Goal: Task Accomplishment & Management: Manage account settings

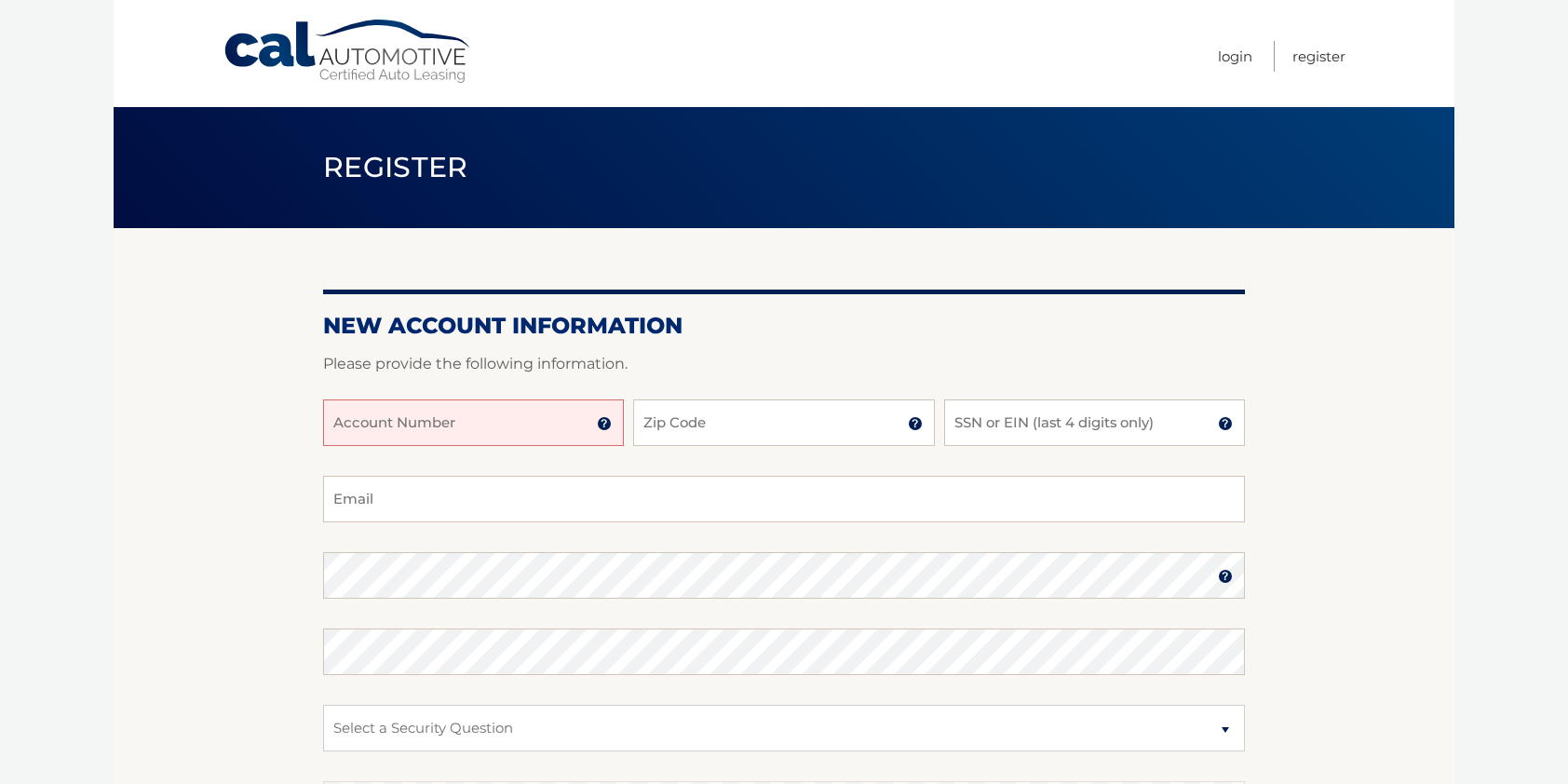
click at [474, 430] on input "Account Number" at bounding box center [474, 422] width 300 height 47
type input "44456026646"
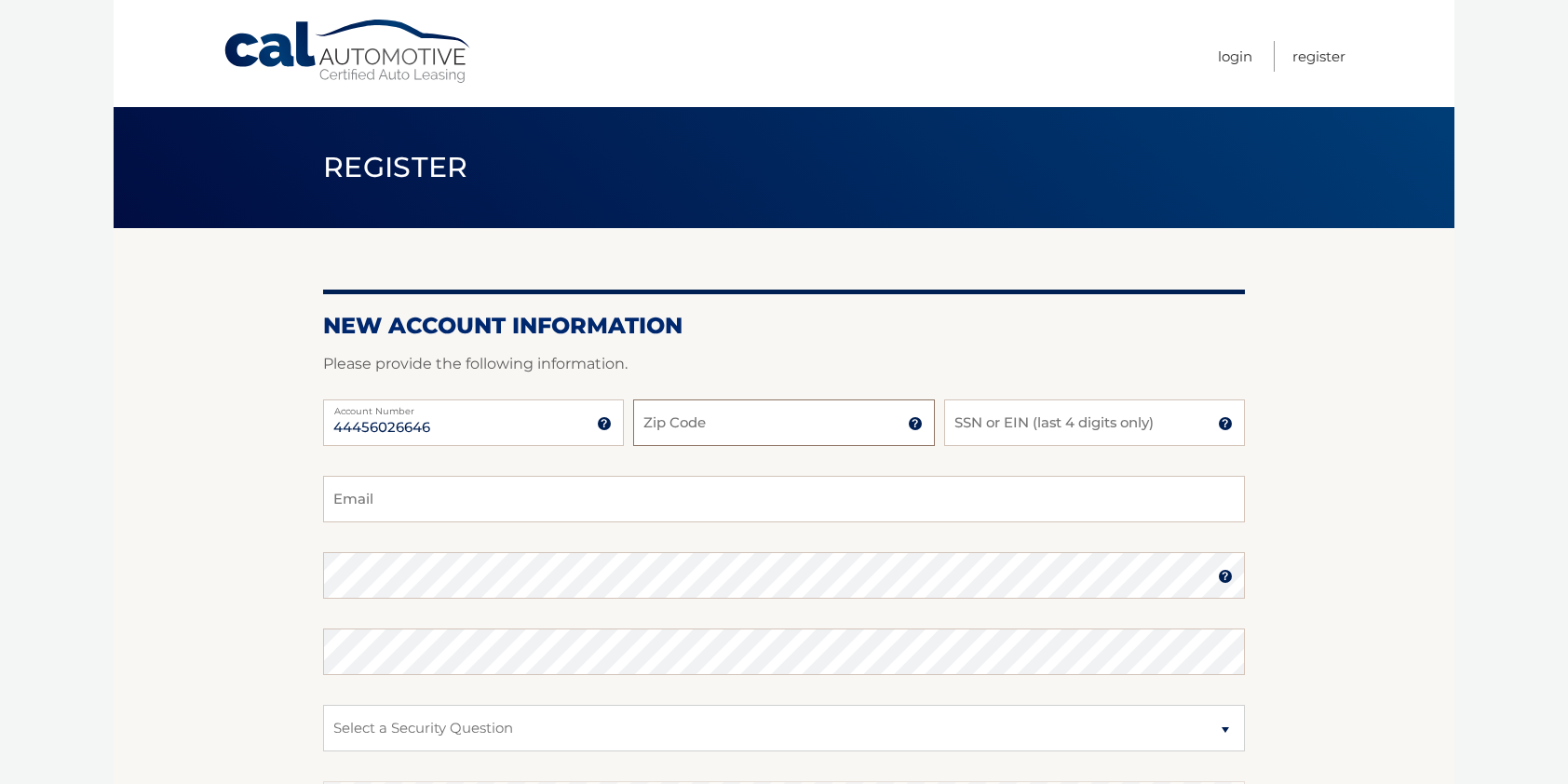
click at [689, 432] on input "Zip Code" at bounding box center [784, 422] width 300 height 47
click at [690, 423] on input "Zip Code" at bounding box center [784, 422] width 300 height 47
type input "33190"
click at [979, 424] on input "SSN or EIN (last 4 digits only)" at bounding box center [1094, 422] width 300 height 47
type input "7689"
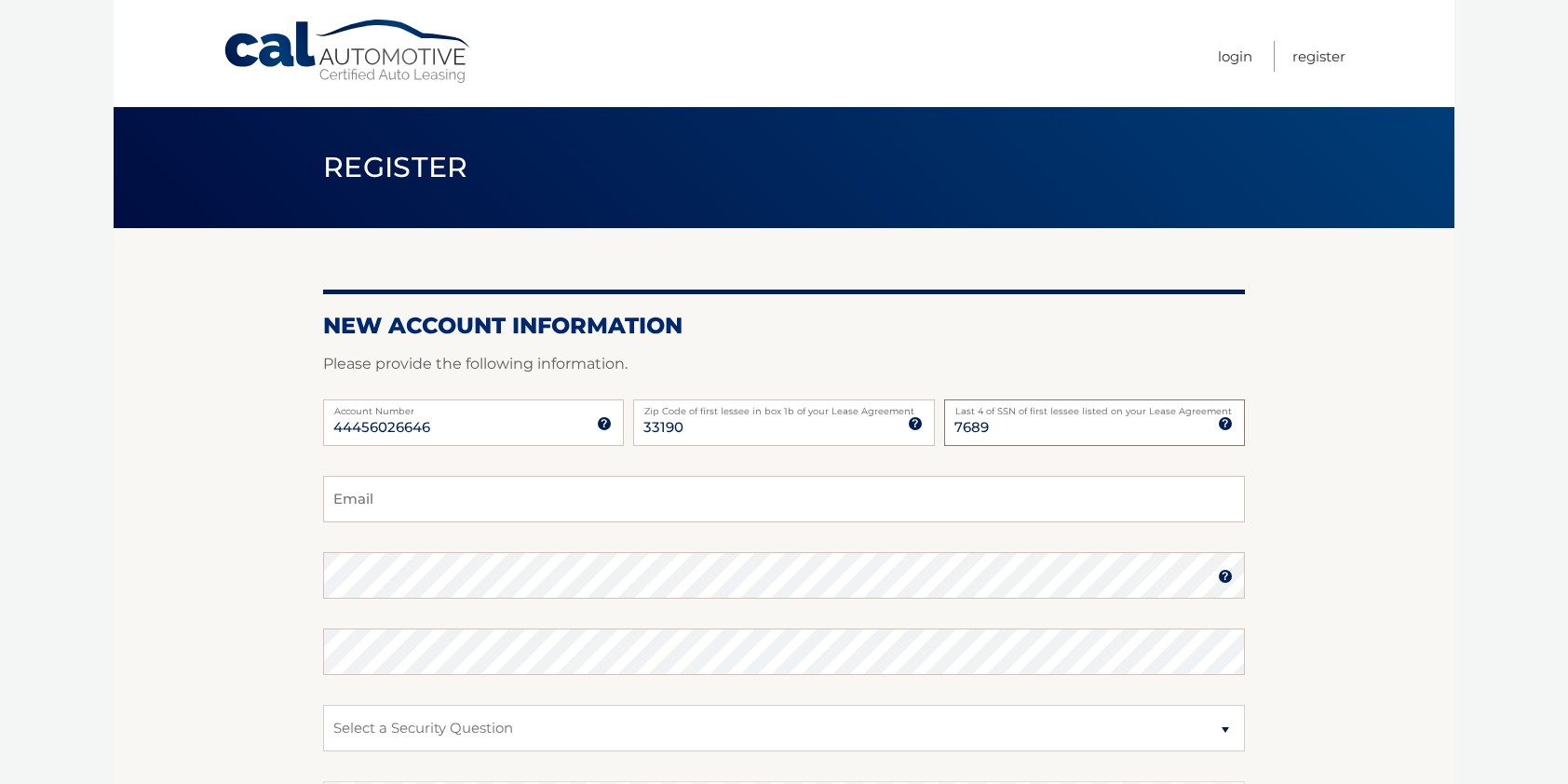
drag, startPoint x: 1000, startPoint y: 431, endPoint x: 931, endPoint y: 419, distance: 70.0
click at [931, 419] on div "44456026646 Account Number 11 digit account number provided on your coupon book…" at bounding box center [784, 437] width 922 height 76
type input "9904"
click at [474, 504] on input "Email" at bounding box center [784, 498] width 922 height 47
type input "limaperez44@gmail.com"
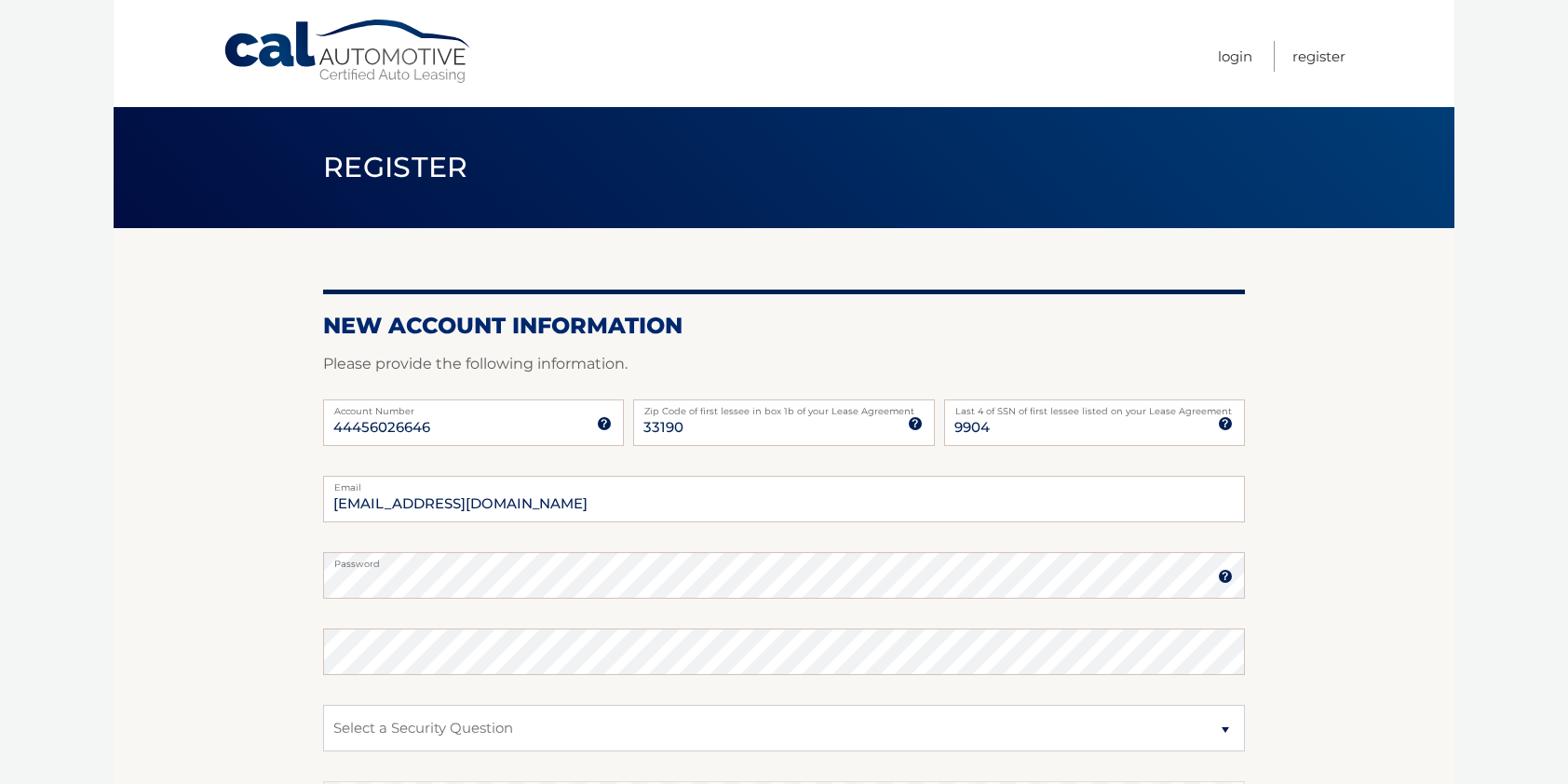
click at [1225, 581] on img at bounding box center [1226, 576] width 15 height 15
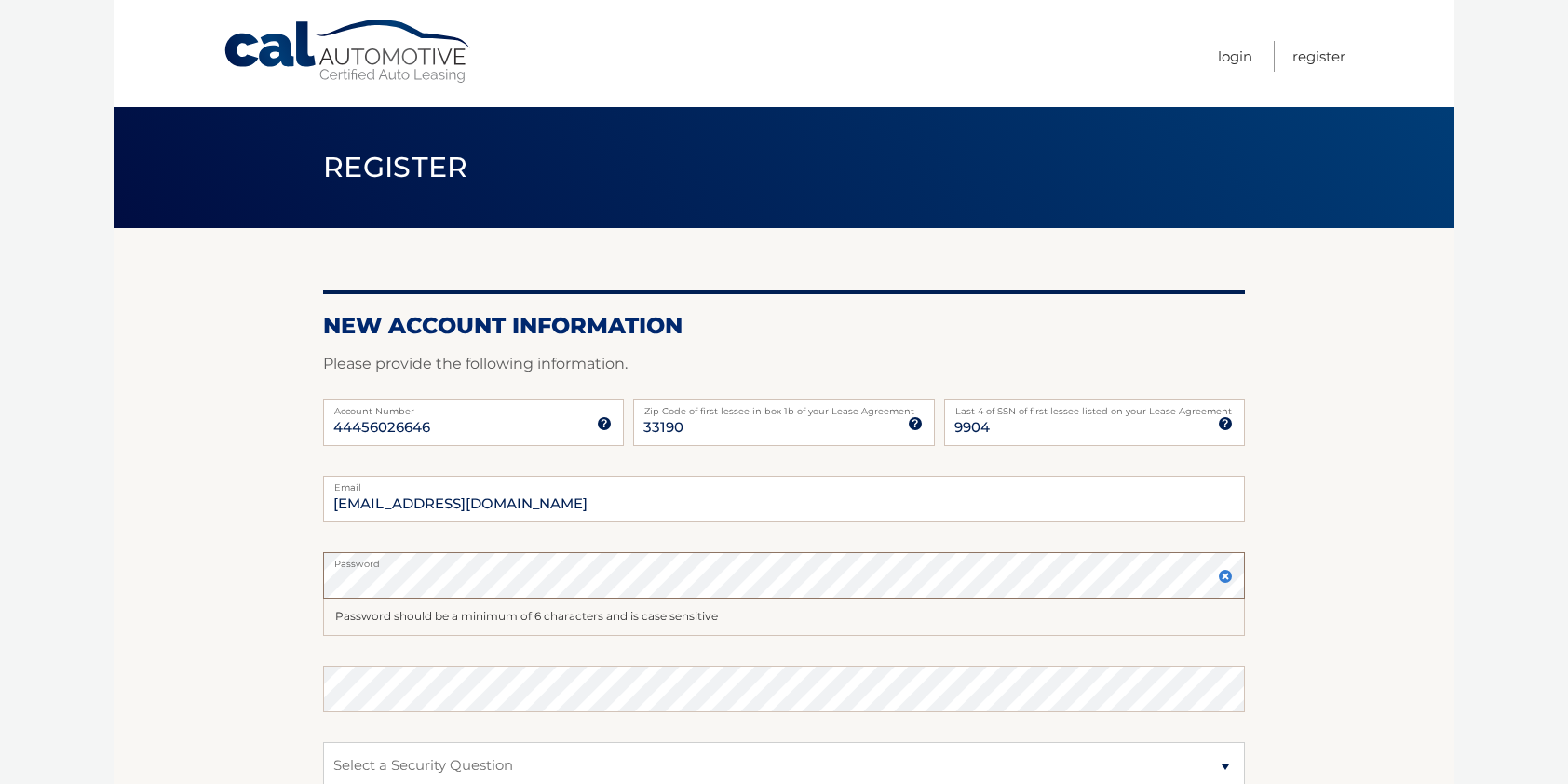
click at [309, 557] on section "New Account Information Please provide the following information. 44456026646 A…" at bounding box center [784, 610] width 1341 height 764
click at [1339, 696] on section "New Account Information Please provide the following information. 44456026646 A…" at bounding box center [784, 610] width 1341 height 764
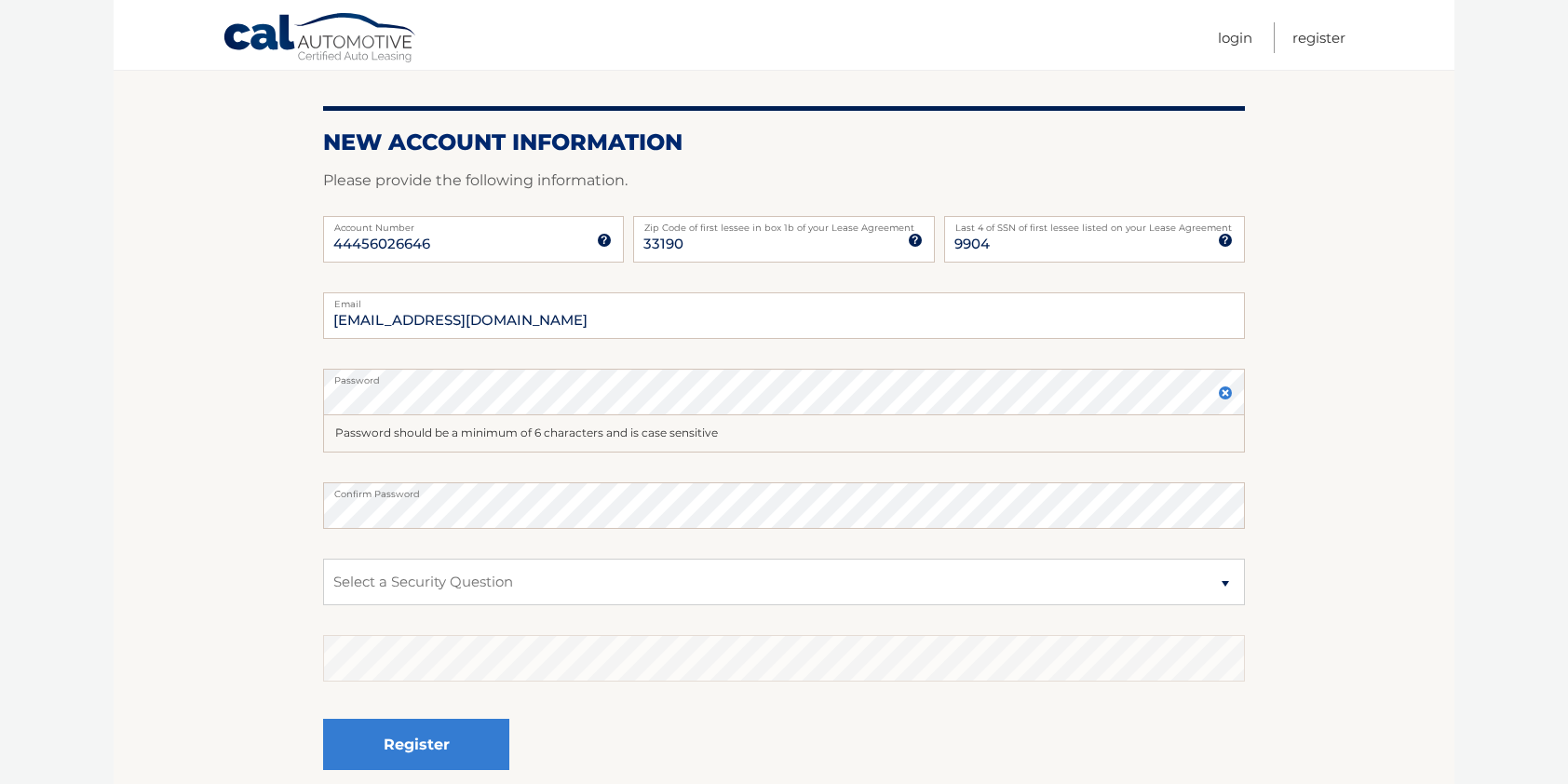
scroll to position [279, 0]
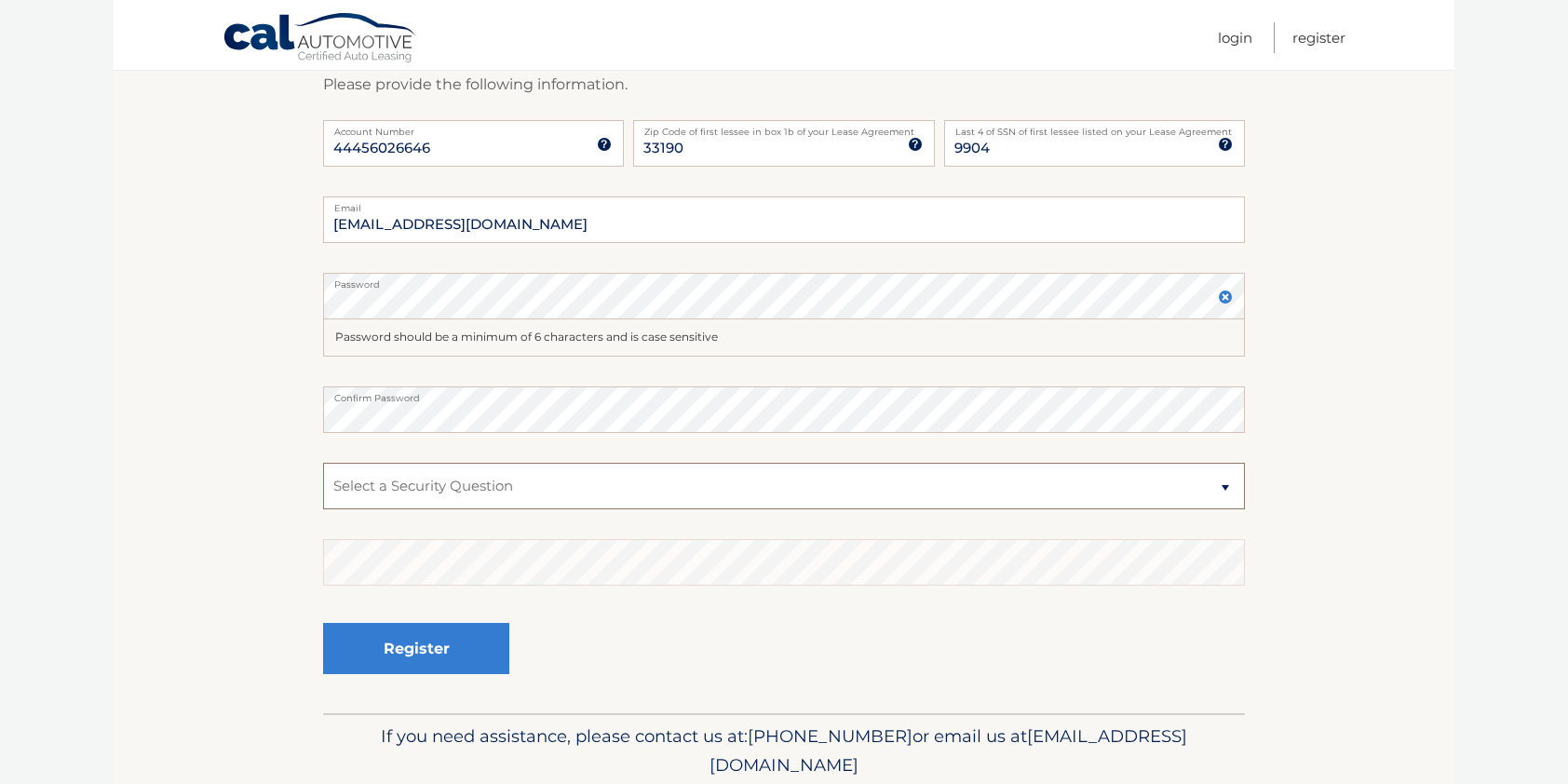
click at [1226, 484] on select "Select a Security Question What was the name of your elementary school? What is…" at bounding box center [784, 486] width 922 height 47
select select "2"
click at [323, 463] on select "Select a Security Question What was the name of your elementary school? What is…" at bounding box center [784, 486] width 922 height 47
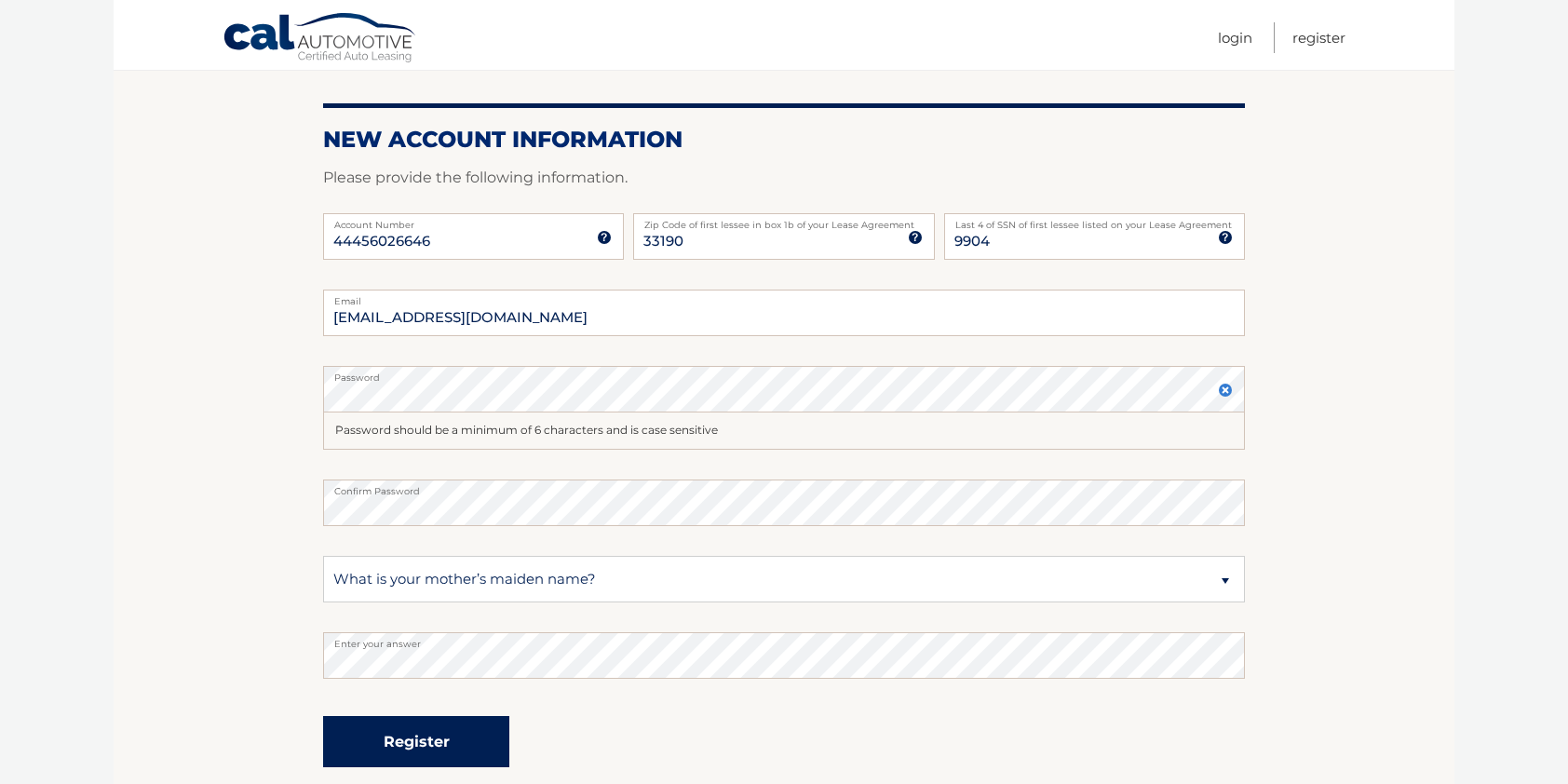
click at [424, 744] on button "Register" at bounding box center [416, 741] width 186 height 51
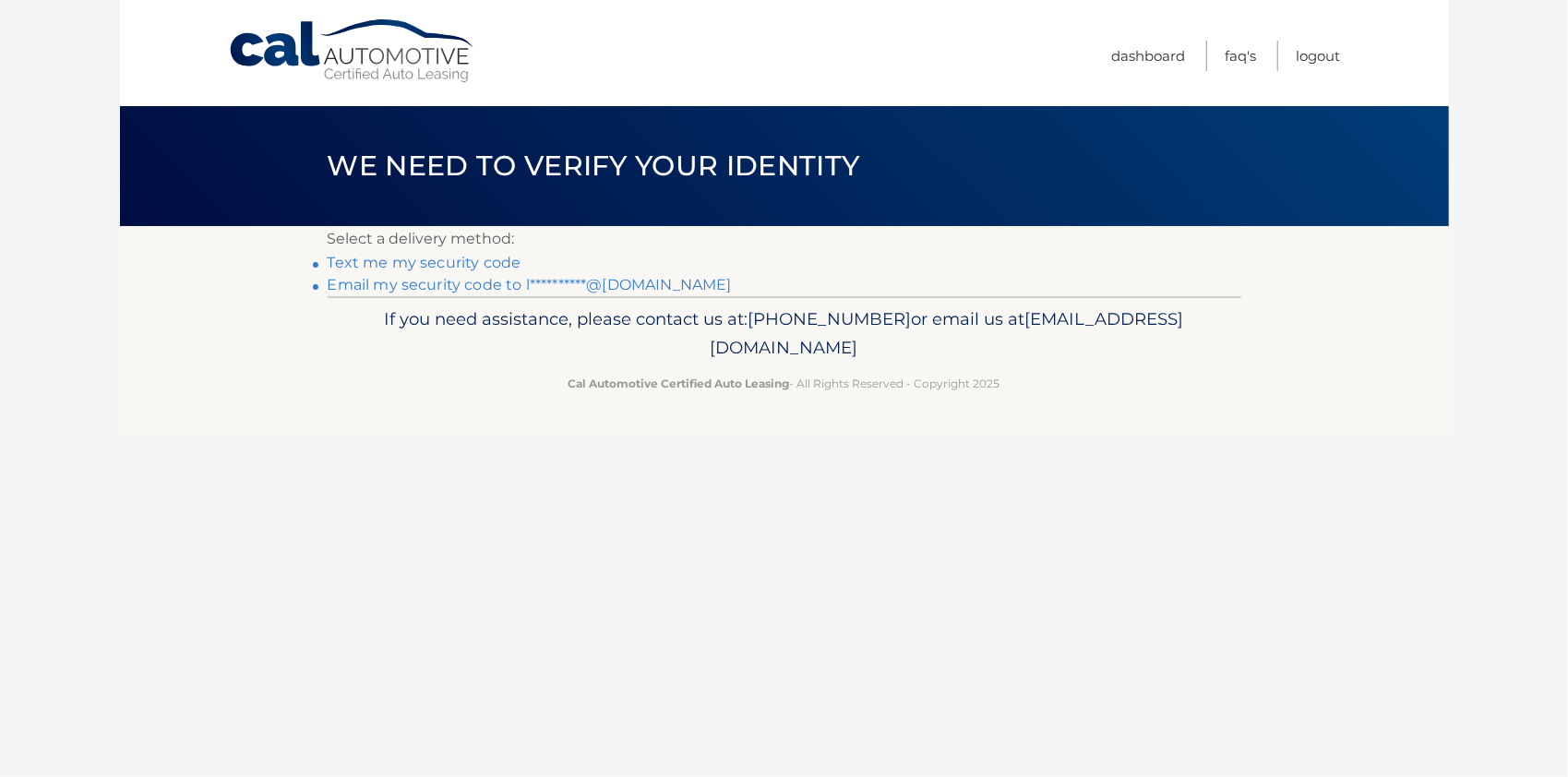
click at [498, 286] on link "**********" at bounding box center [530, 284] width 404 height 18
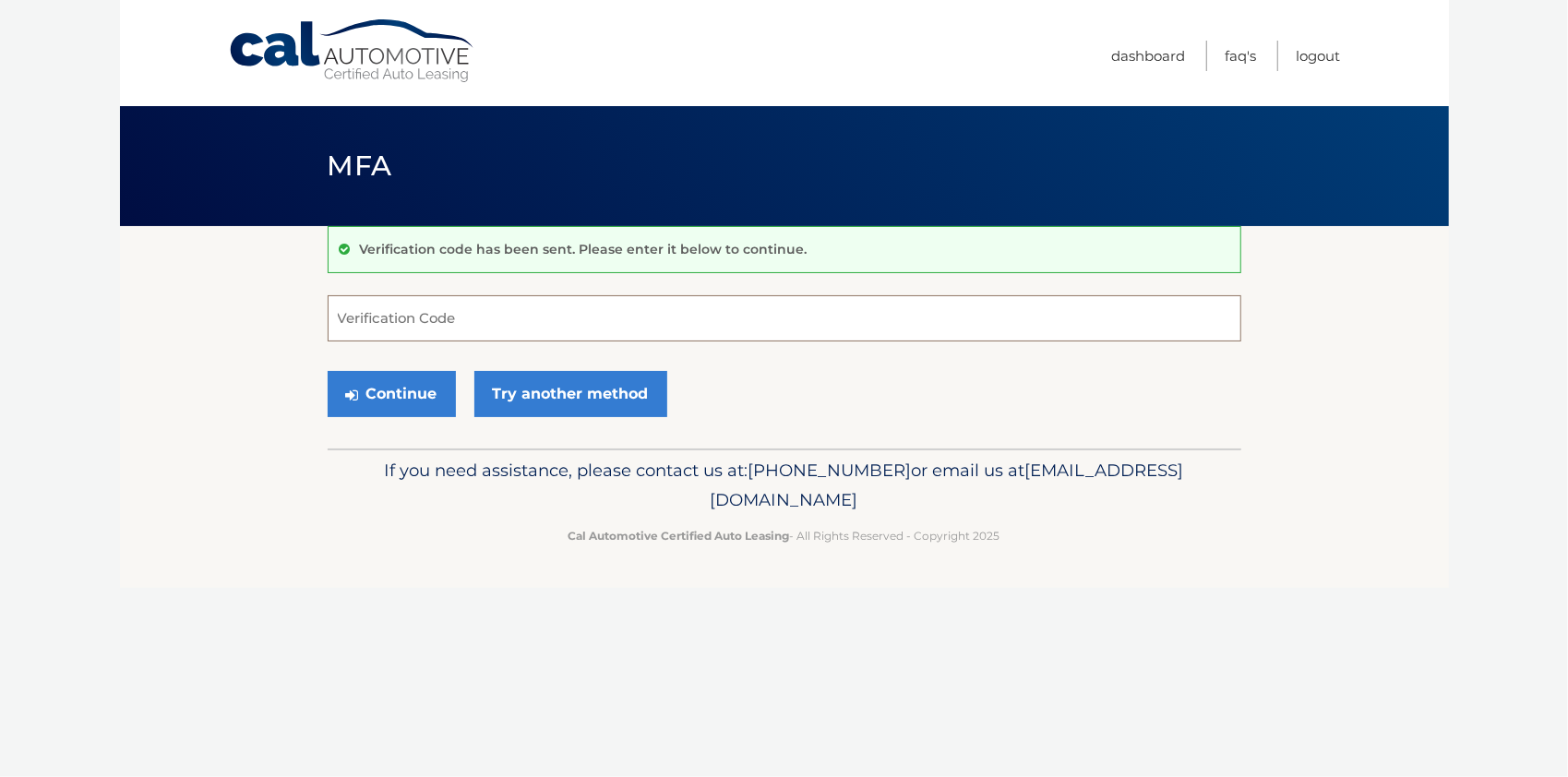
click at [450, 319] on input "Verification Code" at bounding box center [785, 317] width 914 height 46
type input "511595"
click at [404, 389] on button "Continue" at bounding box center [392, 394] width 128 height 46
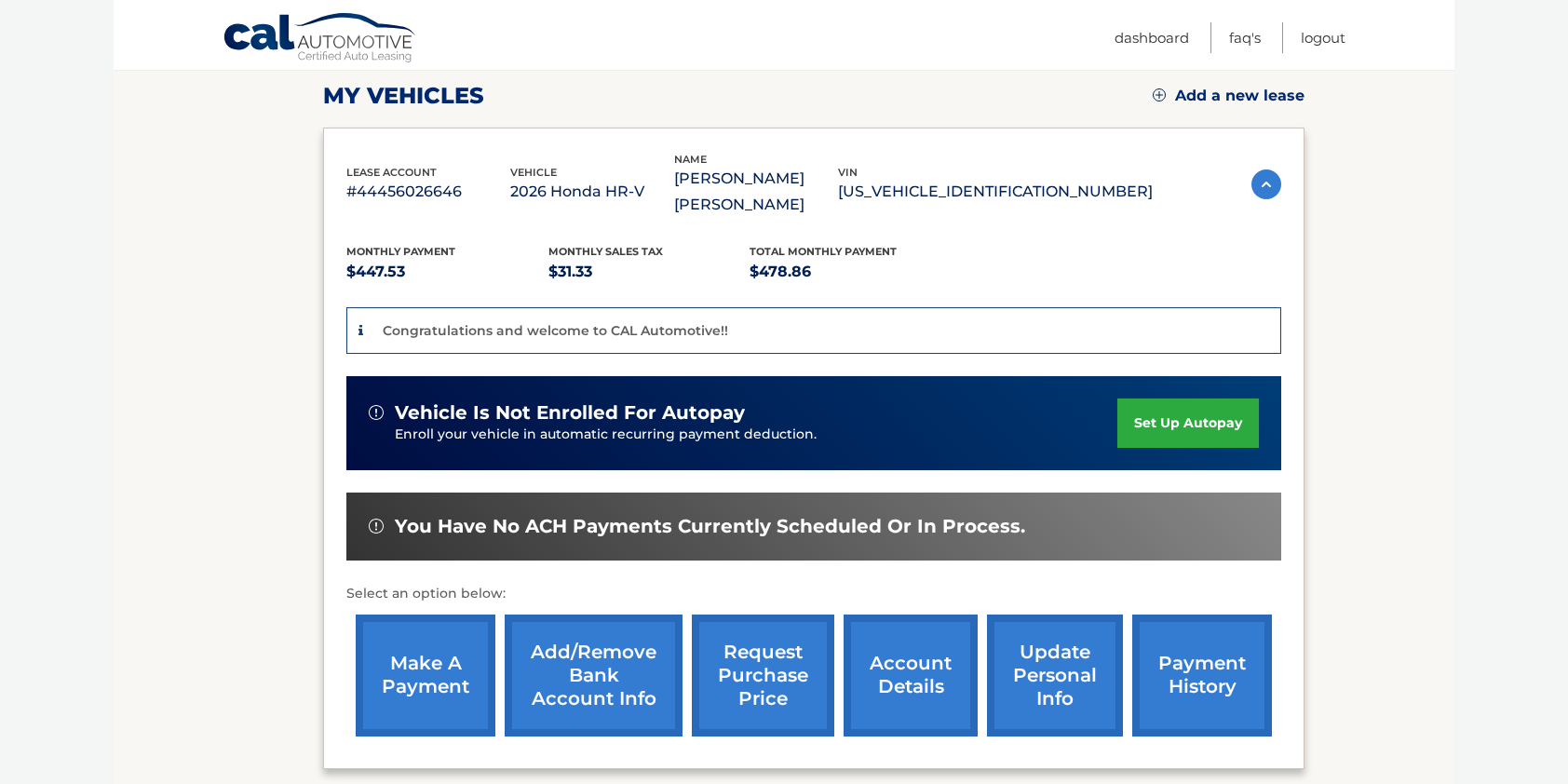
scroll to position [373, 0]
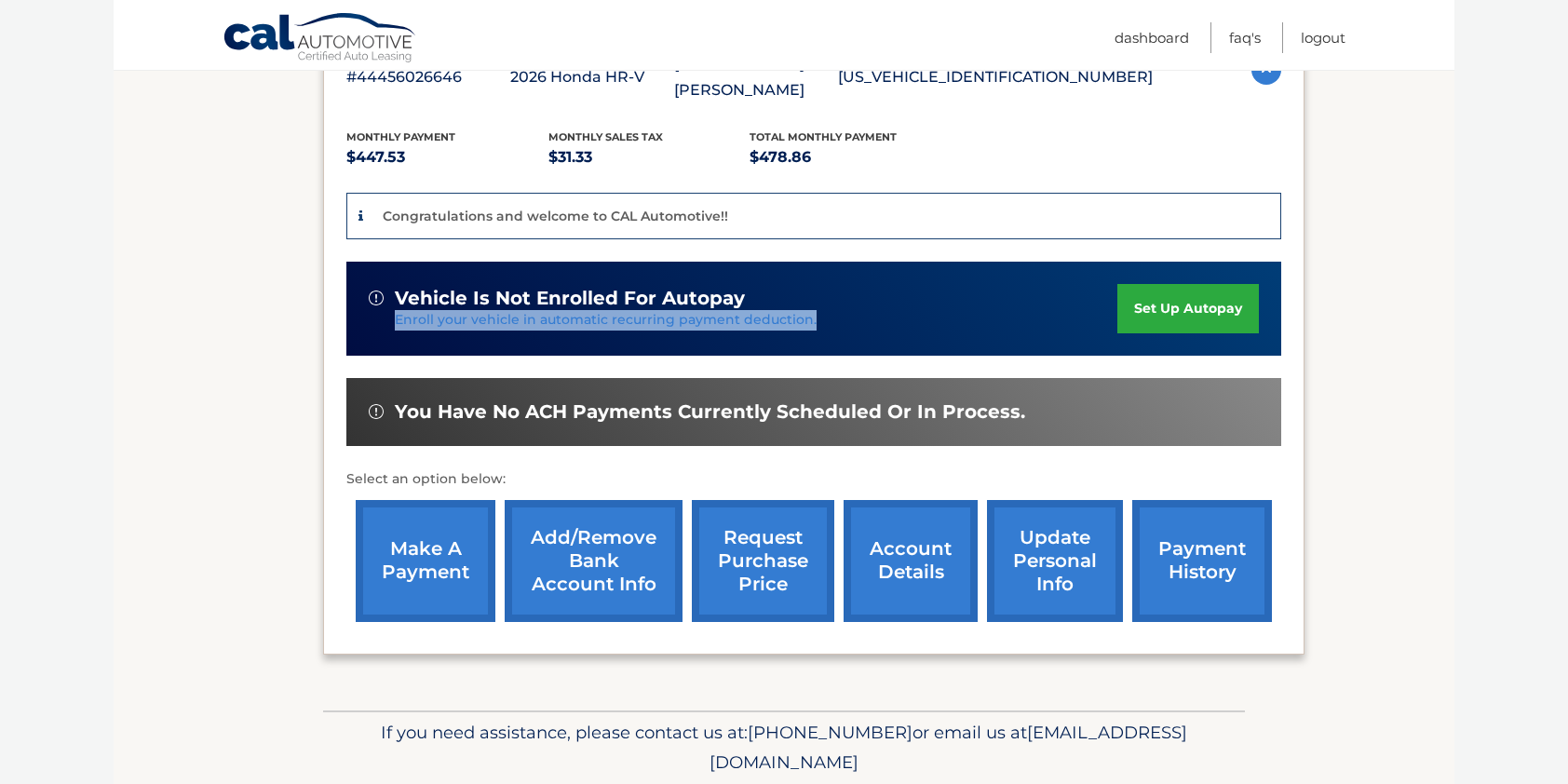
drag, startPoint x: 384, startPoint y: 285, endPoint x: 818, endPoint y: 299, distance: 434.2
click at [818, 299] on div "vehicle is not enrolled for autopay Enroll your vehicle in automatic recurring …" at bounding box center [743, 309] width 748 height 44
drag, startPoint x: 818, startPoint y: 299, endPoint x: 771, endPoint y: 287, distance: 48.5
copy p "Enroll your vehicle in automatic recurring payment deduction."
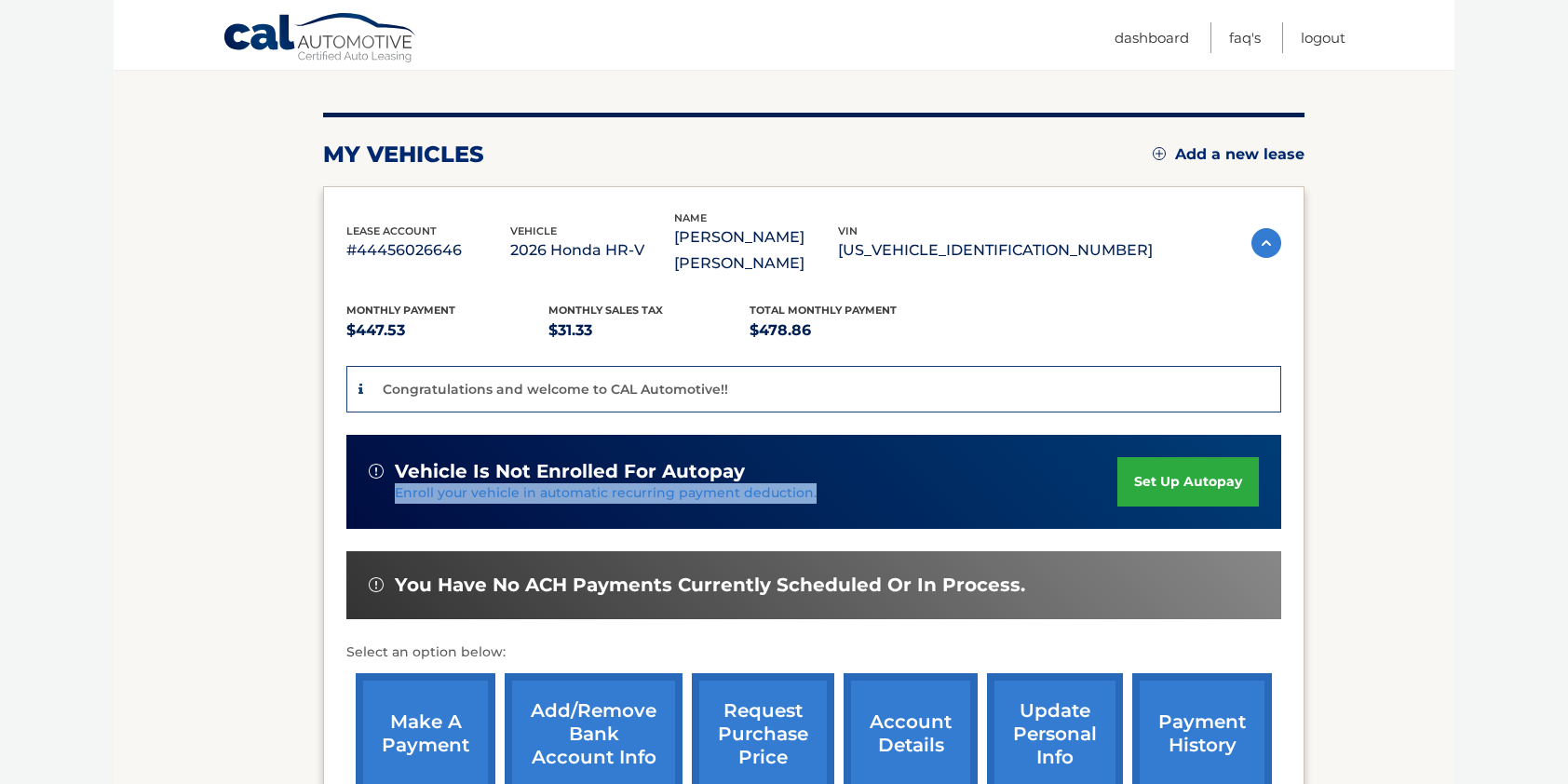
scroll to position [186, 0]
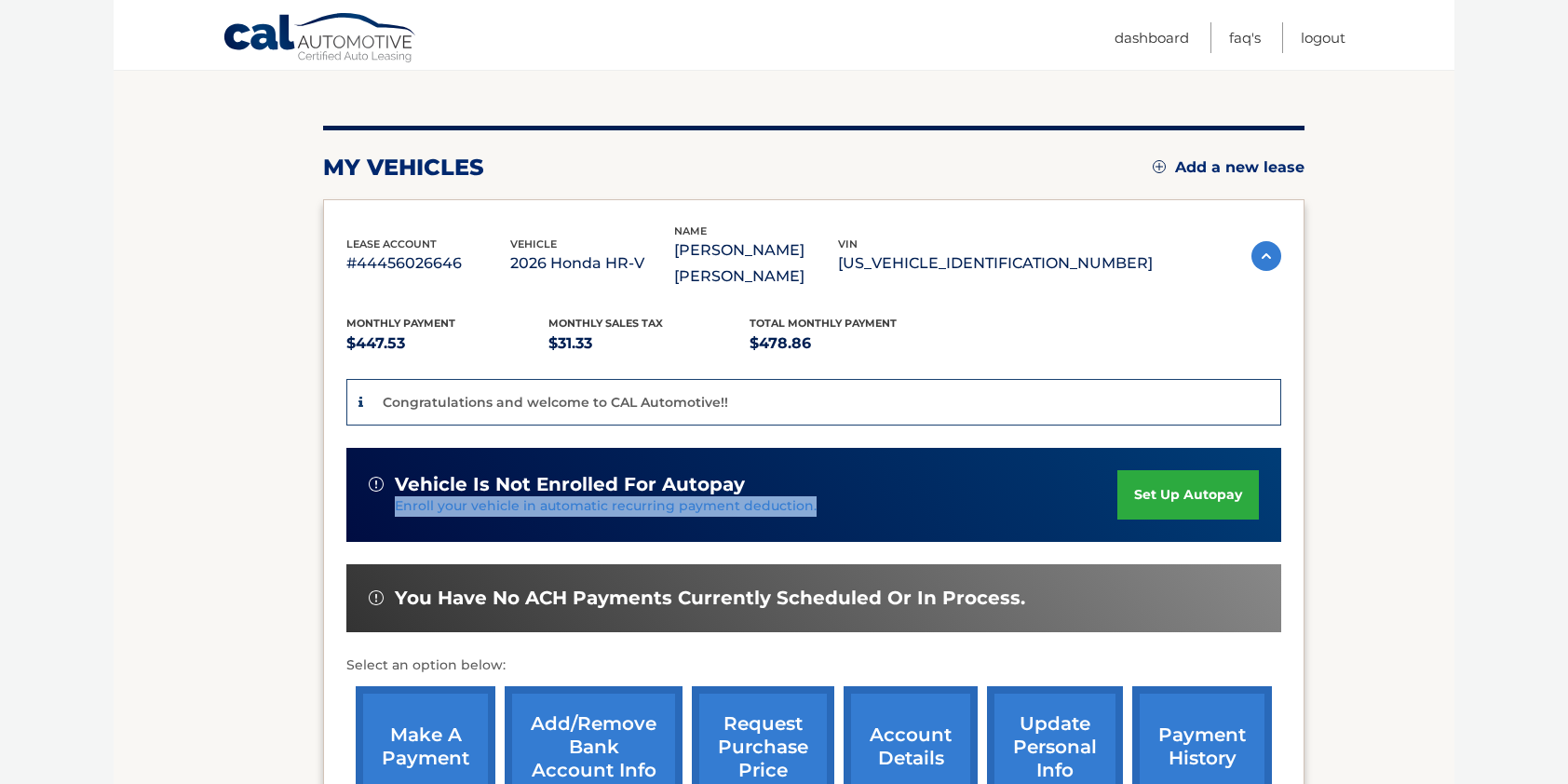
click at [1186, 470] on link "set up autopay" at bounding box center [1188, 495] width 142 height 49
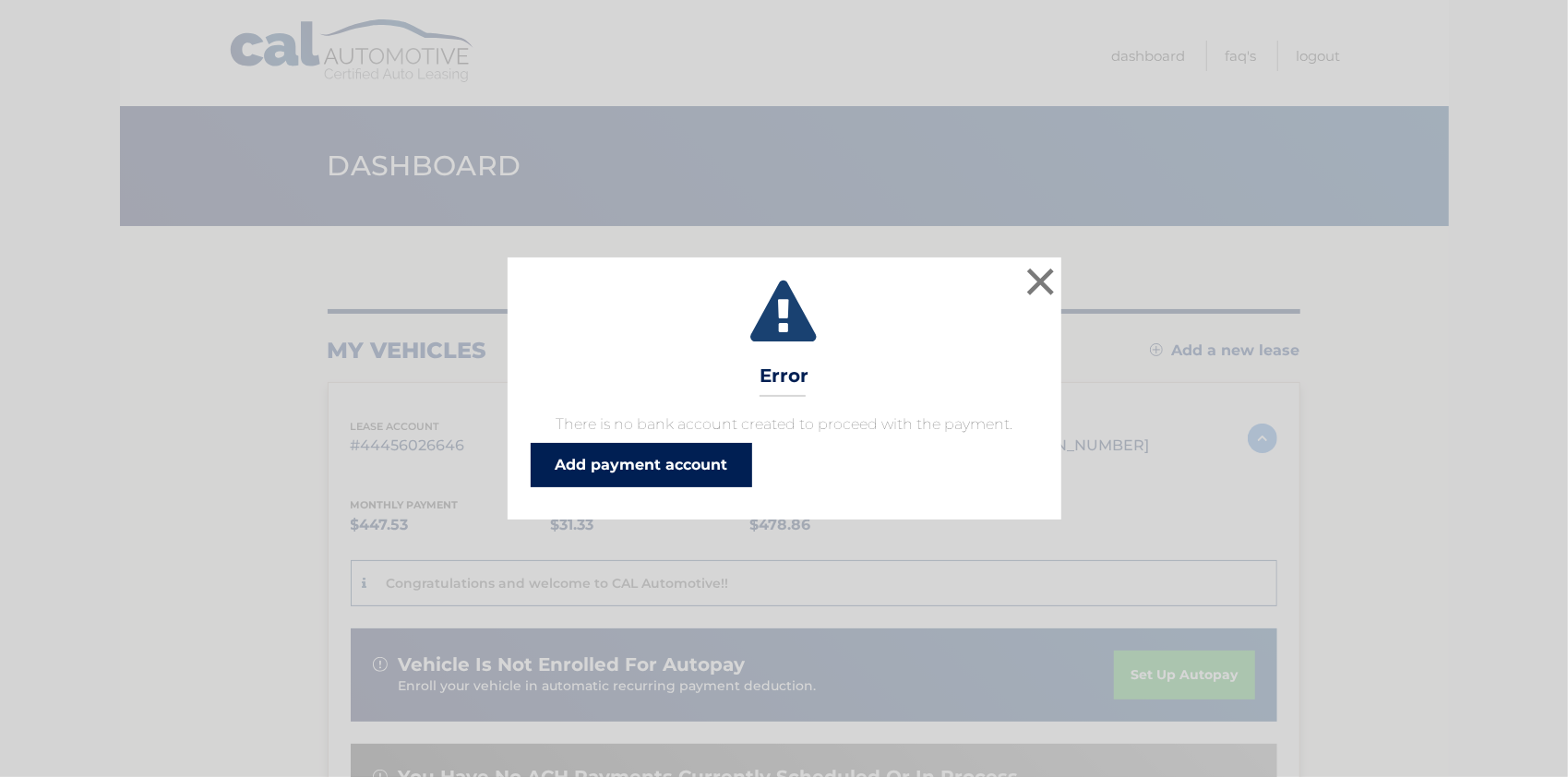
click at [653, 461] on link "Add payment account" at bounding box center [641, 464] width 221 height 44
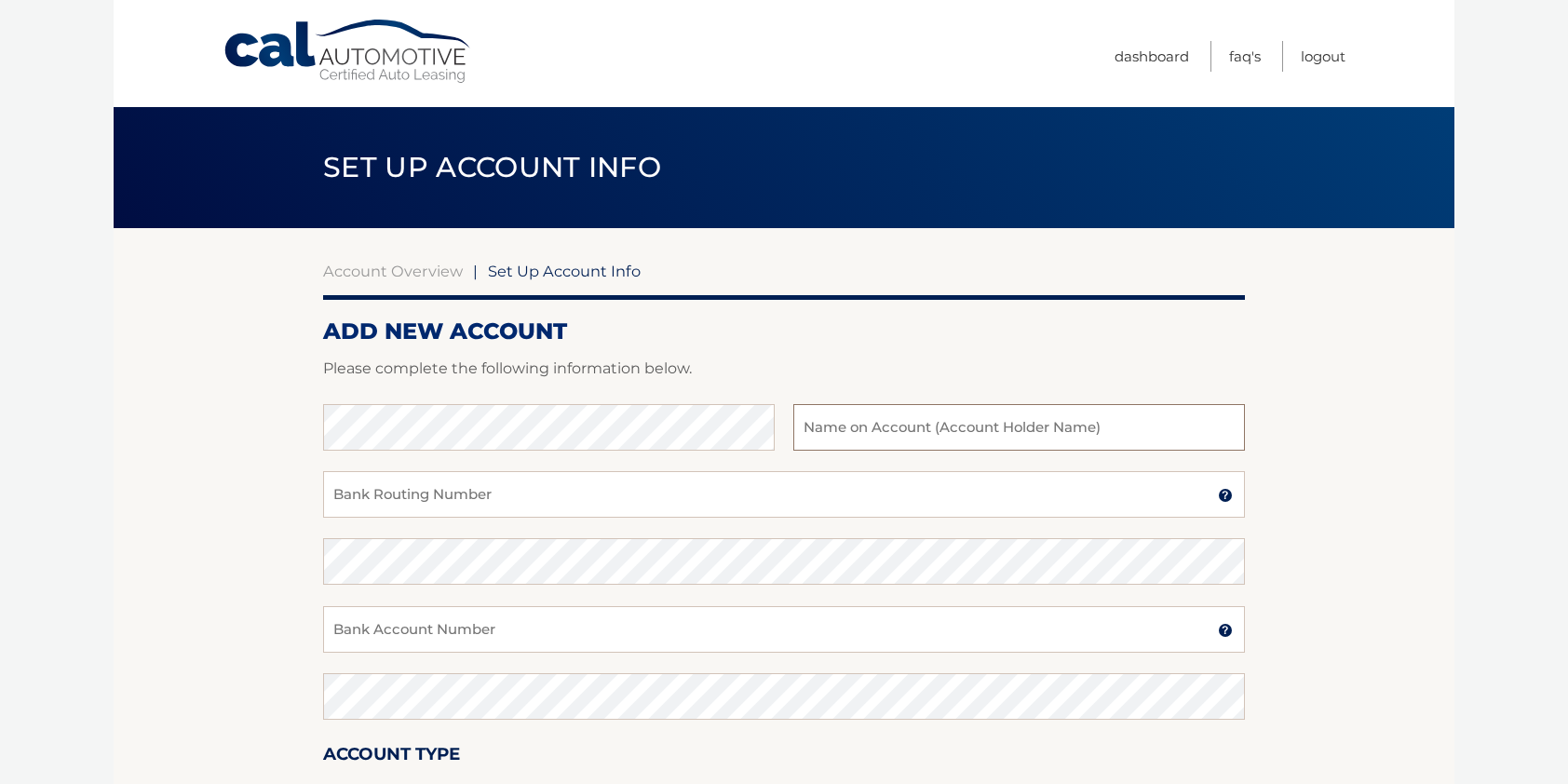
click at [837, 428] on input "text" at bounding box center [1018, 427] width 452 height 47
type input "Alfredo Lima"
click at [471, 495] on input "Bank Routing Number" at bounding box center [784, 494] width 922 height 47
type input "267084131"
click at [387, 625] on input "Bank Account Number" at bounding box center [784, 629] width 922 height 47
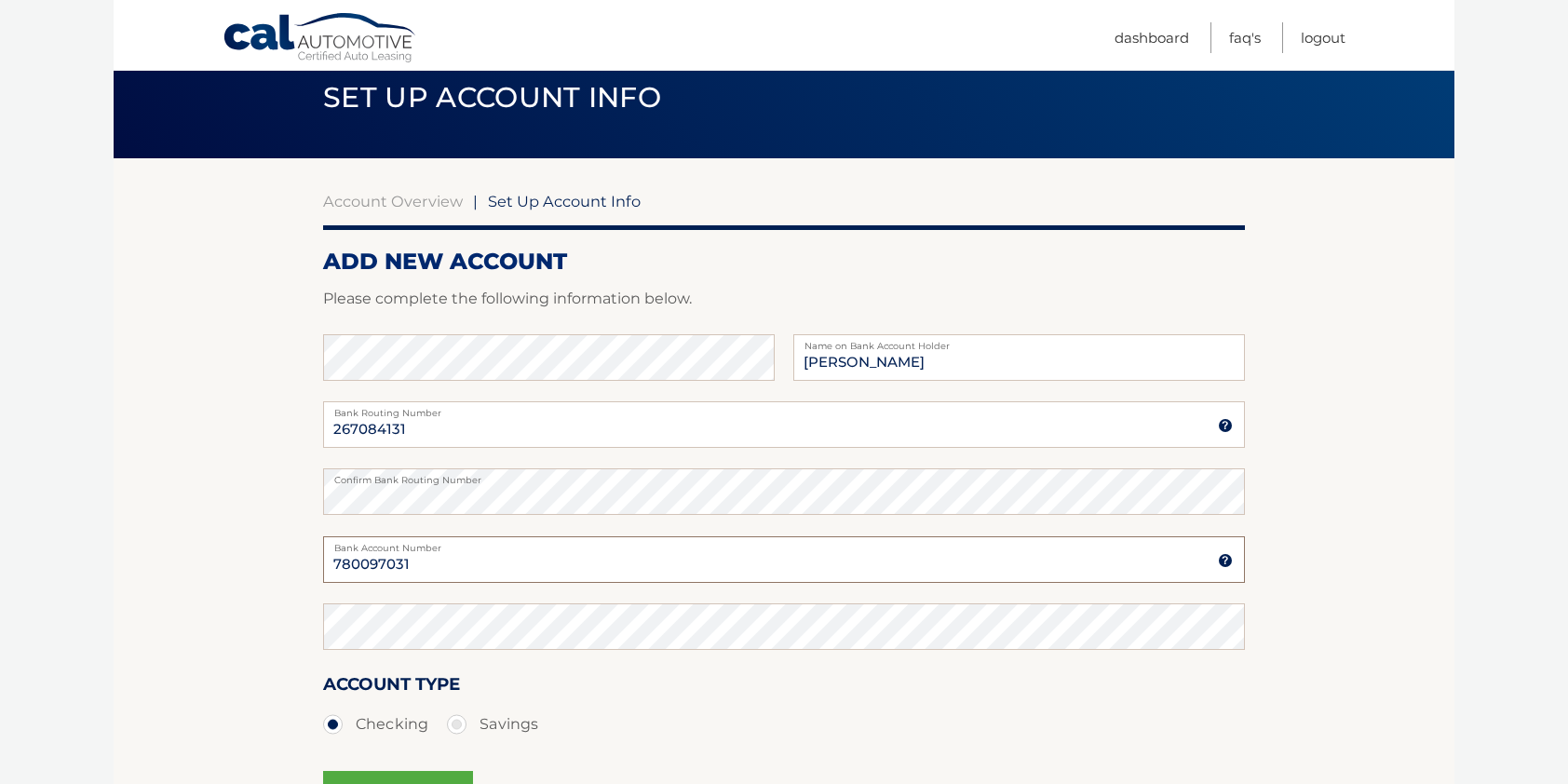
scroll to position [186, 0]
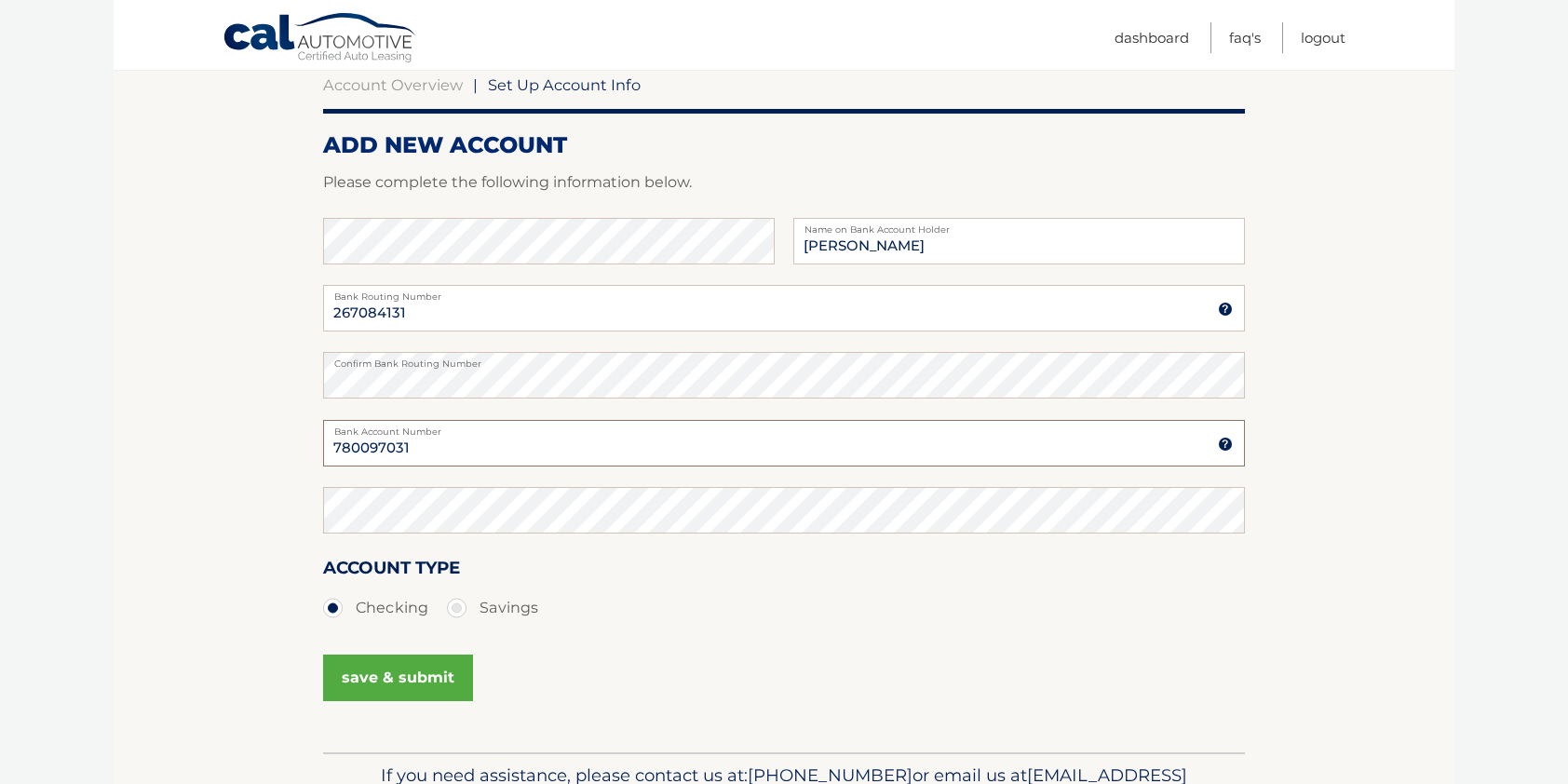
type input "780097031"
click at [311, 376] on section "Account Overview | Set Up Account Info ADD NEW ACCOUNT Please complete the foll…" at bounding box center [784, 396] width 1341 height 710
click at [399, 674] on button "save & submit" at bounding box center [398, 678] width 150 height 47
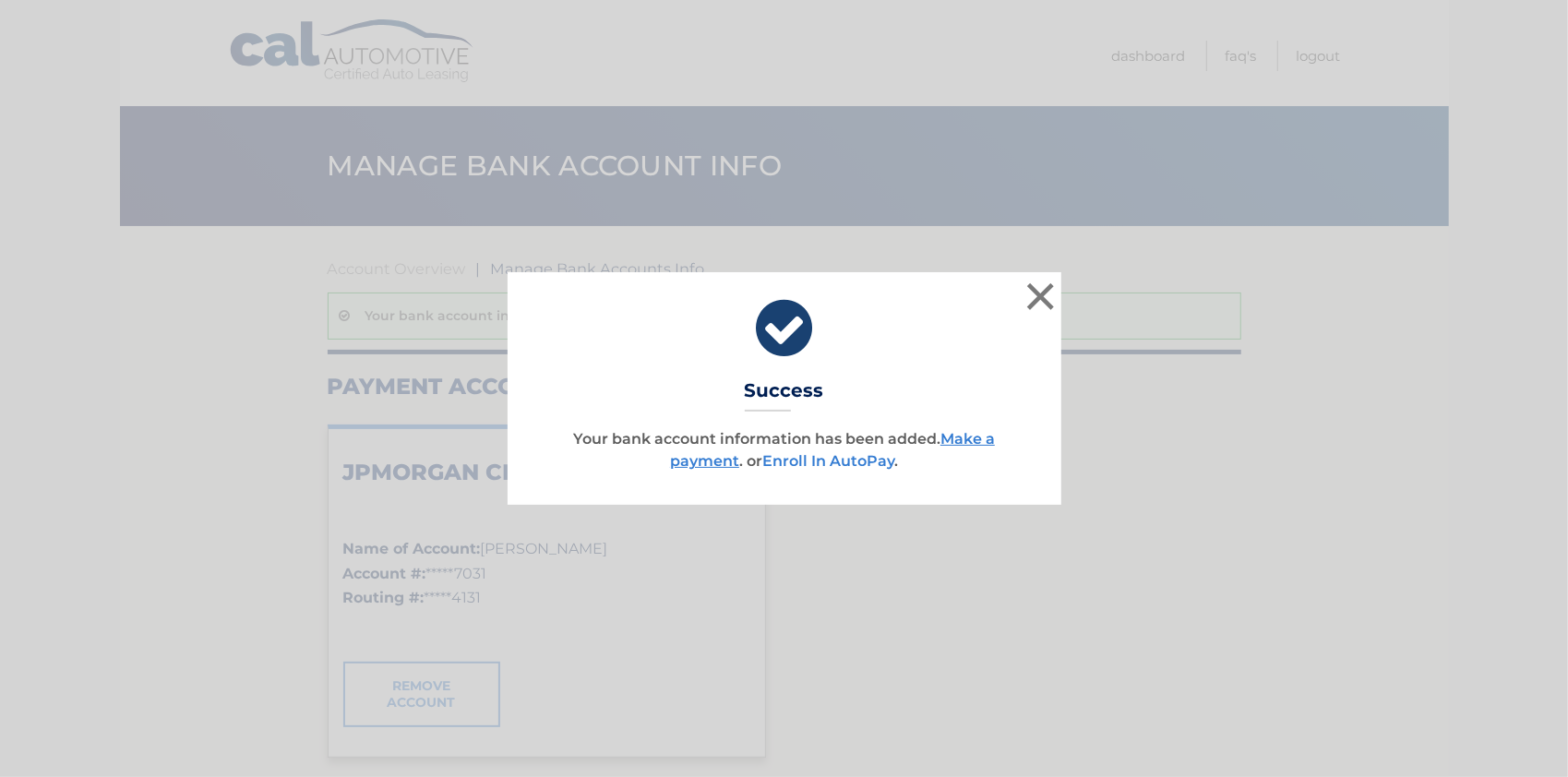
click at [821, 464] on link "Enroll In AutoPay" at bounding box center [828, 461] width 132 height 18
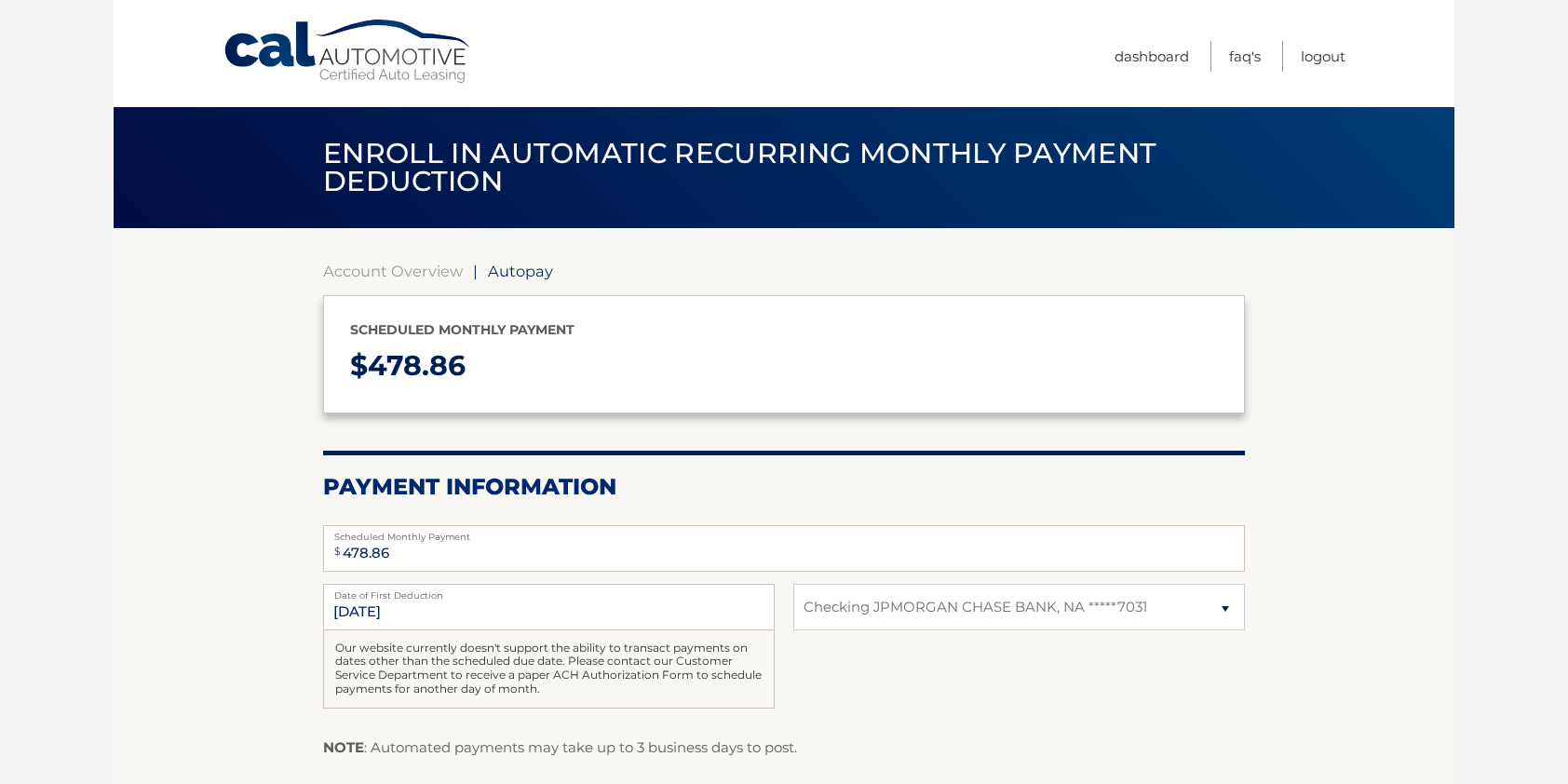
select select "OTJmNTY4YzItNDczNS00NGIzLWIxYzYtNGMzNmIwMmMwOTA0"
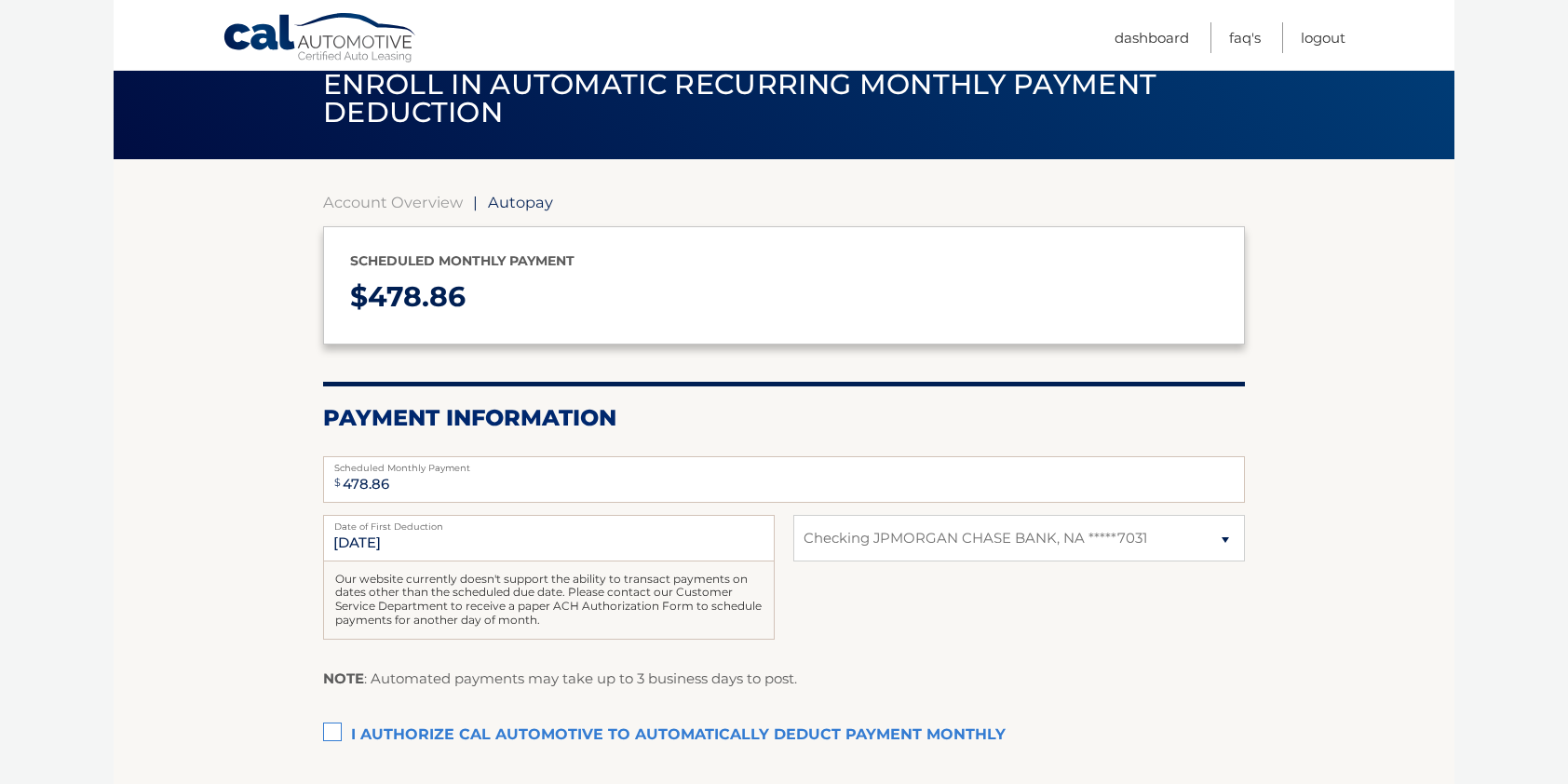
scroll to position [186, 0]
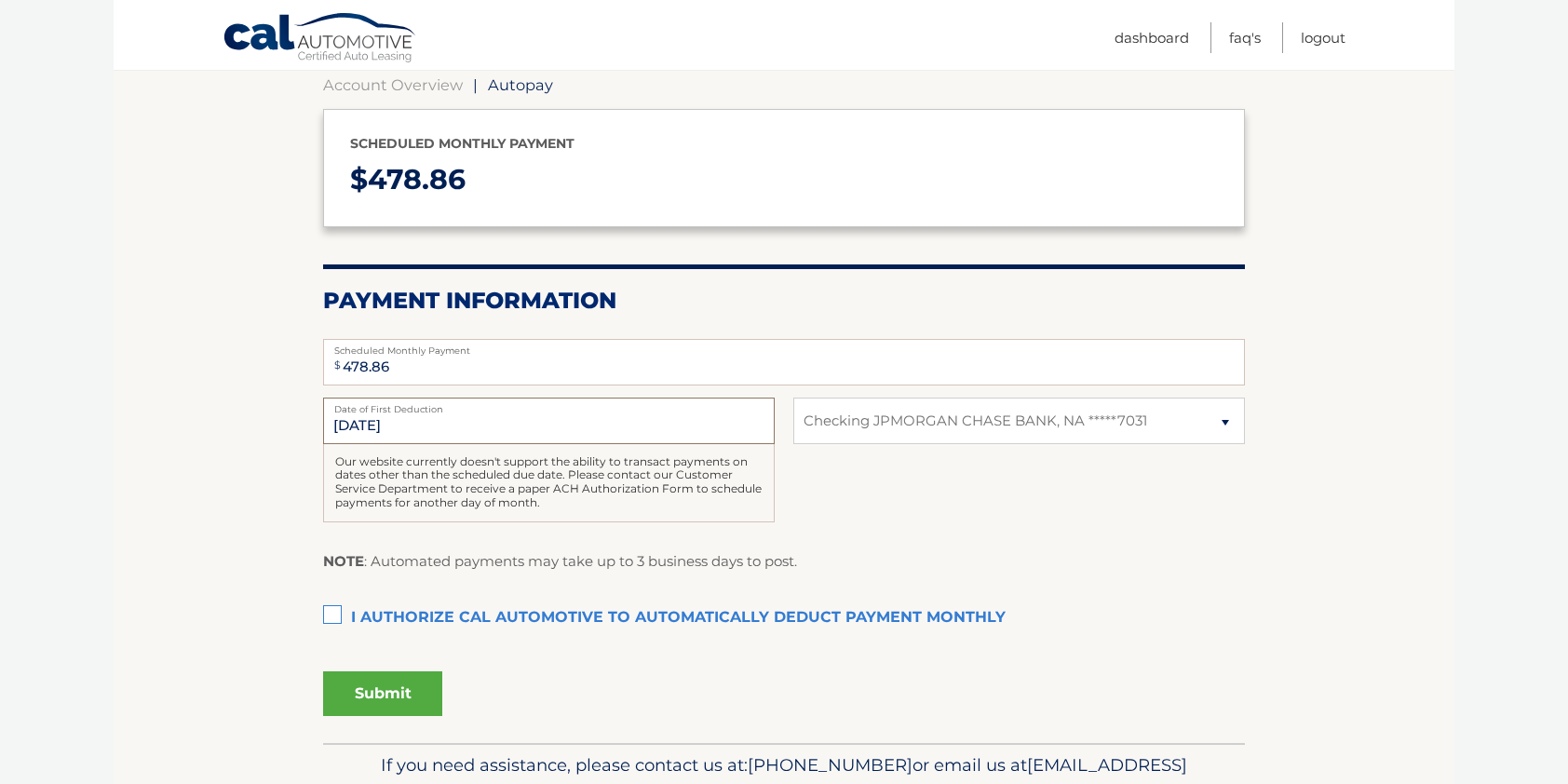
drag, startPoint x: 418, startPoint y: 429, endPoint x: 330, endPoint y: 423, distance: 88.2
click at [330, 423] on input "[DATE]" at bounding box center [549, 420] width 452 height 47
click at [563, 421] on input "10/26/2025" at bounding box center [549, 420] width 452 height 47
click at [416, 425] on input "10/26/2025" at bounding box center [549, 420] width 452 height 47
click at [327, 609] on label "I authorize cal automotive to automatically deduct payment monthly This checkbo…" at bounding box center [784, 618] width 922 height 37
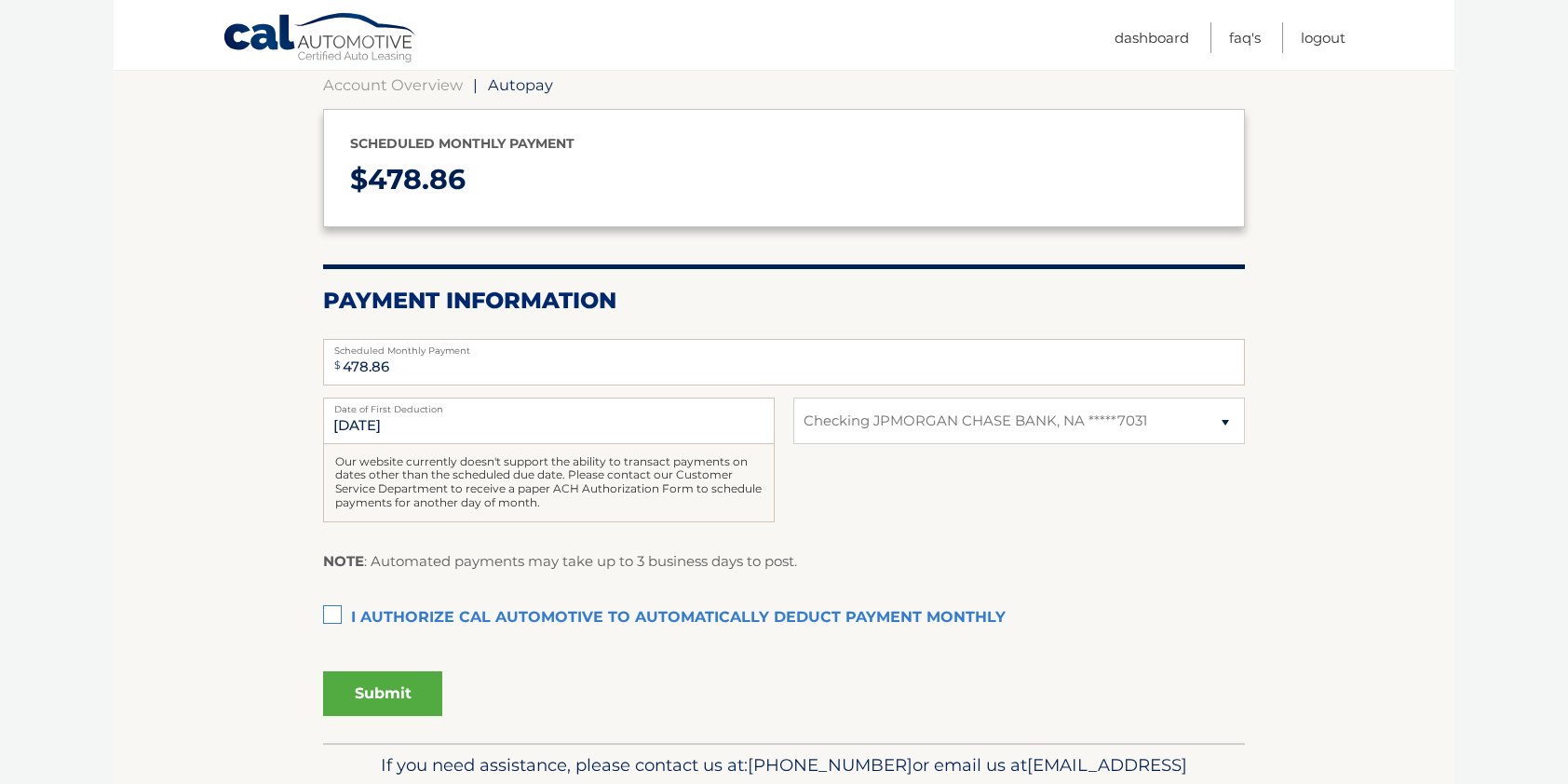
click at [0, 0] on input "I authorize cal automotive to automatically deduct payment monthly This checkbo…" at bounding box center [0, 0] width 0 height 0
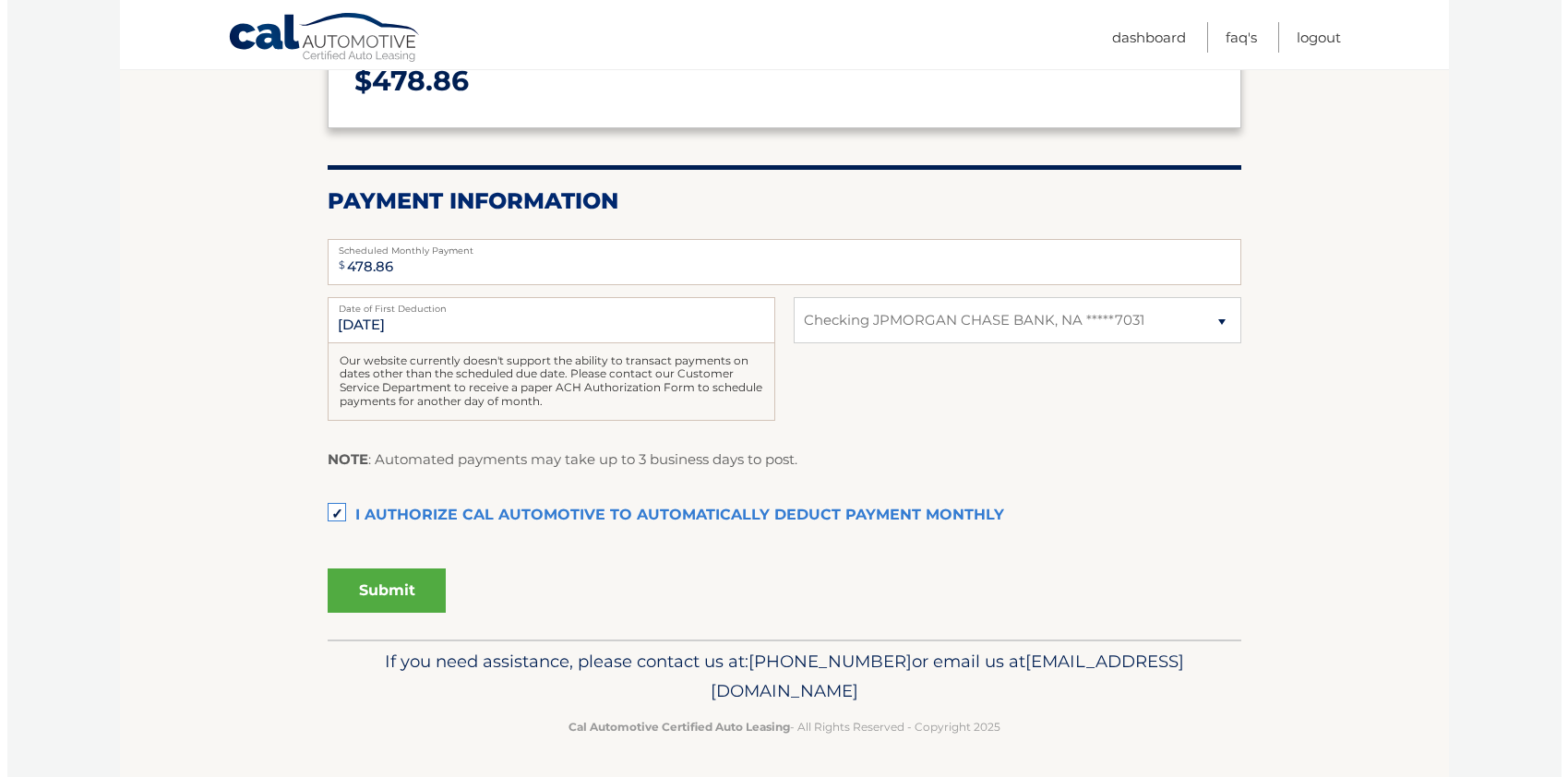
scroll to position [283, 0]
click at [416, 324] on input "10/26/2025" at bounding box center [544, 318] width 448 height 46
click at [423, 324] on input "10/26/2025" at bounding box center [544, 318] width 448 height 46
click at [428, 325] on input "10/26/2025" at bounding box center [544, 318] width 448 height 46
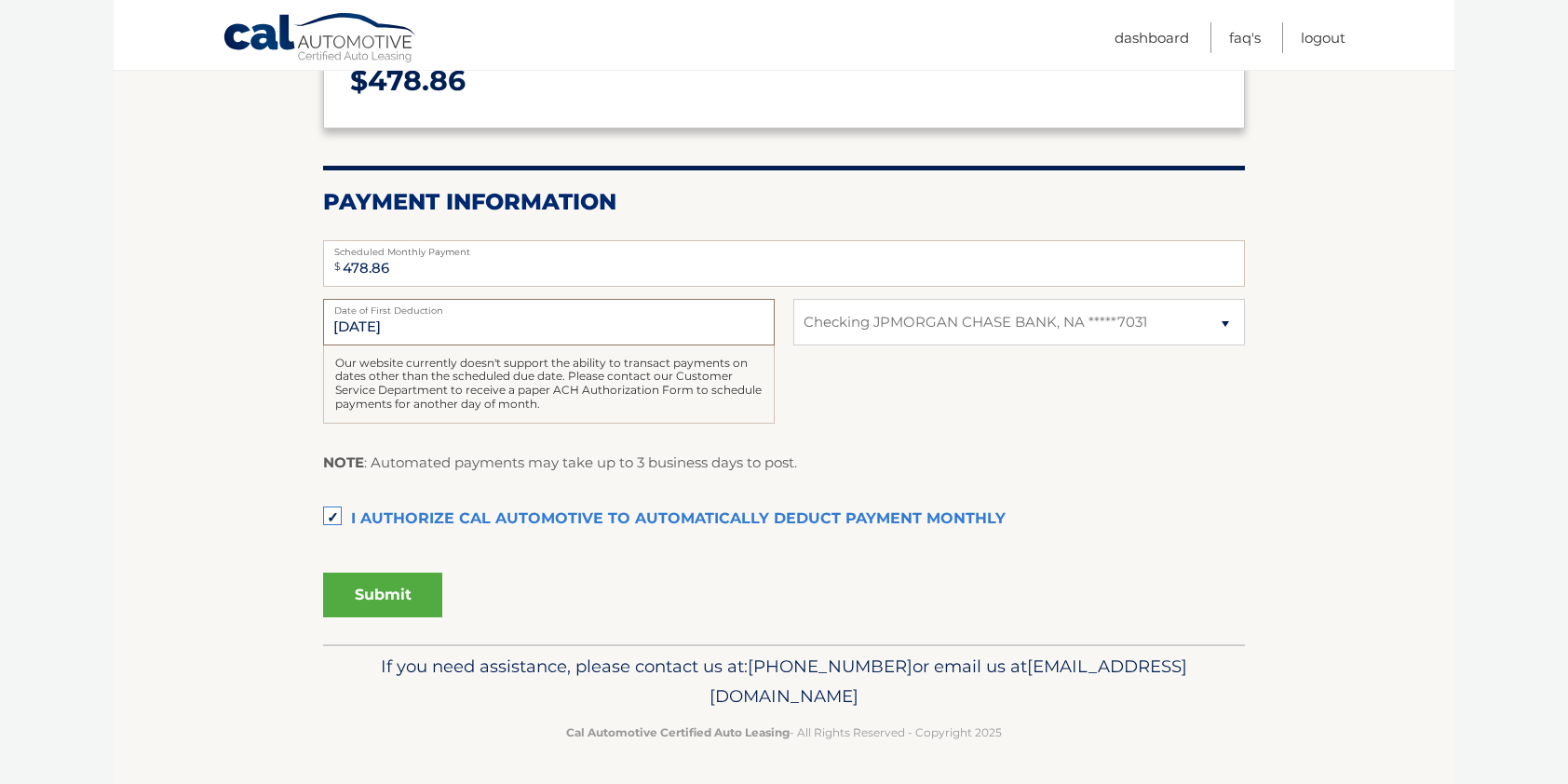
click at [407, 325] on input "10/26/2025" at bounding box center [549, 321] width 452 height 47
drag, startPoint x: 407, startPoint y: 325, endPoint x: 301, endPoint y: 320, distance: 106.1
click at [301, 320] on section "Account Overview | Autopay Scheduled monthly payment $ 478.86 Payment Informati…" at bounding box center [784, 293] width 1341 height 700
click at [1125, 460] on div "NOTE : Automated payments may take up to 3 business days to post." at bounding box center [784, 469] width 922 height 38
click at [390, 593] on button "Submit" at bounding box center [382, 594] width 119 height 45
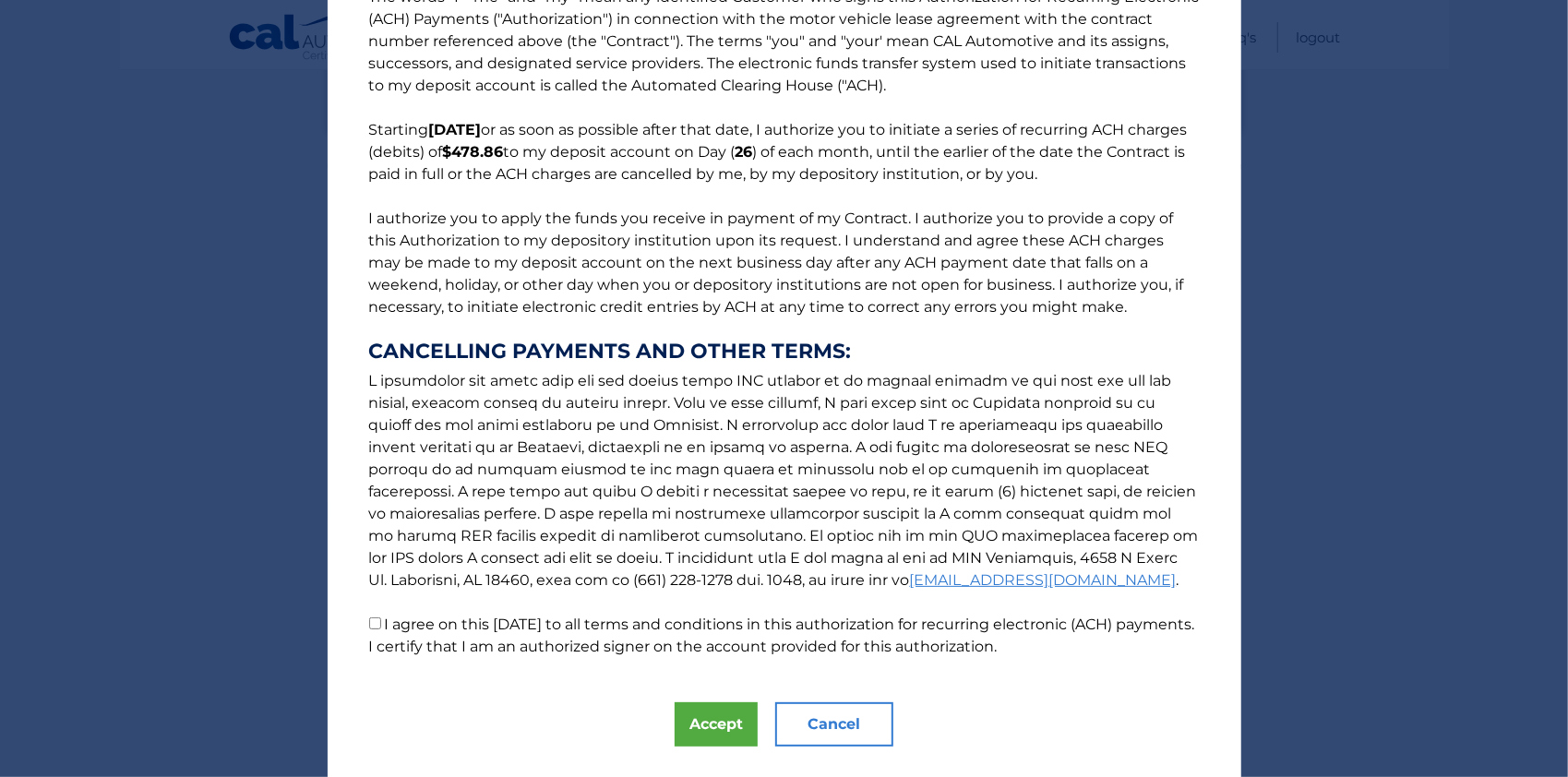
scroll to position [94, 0]
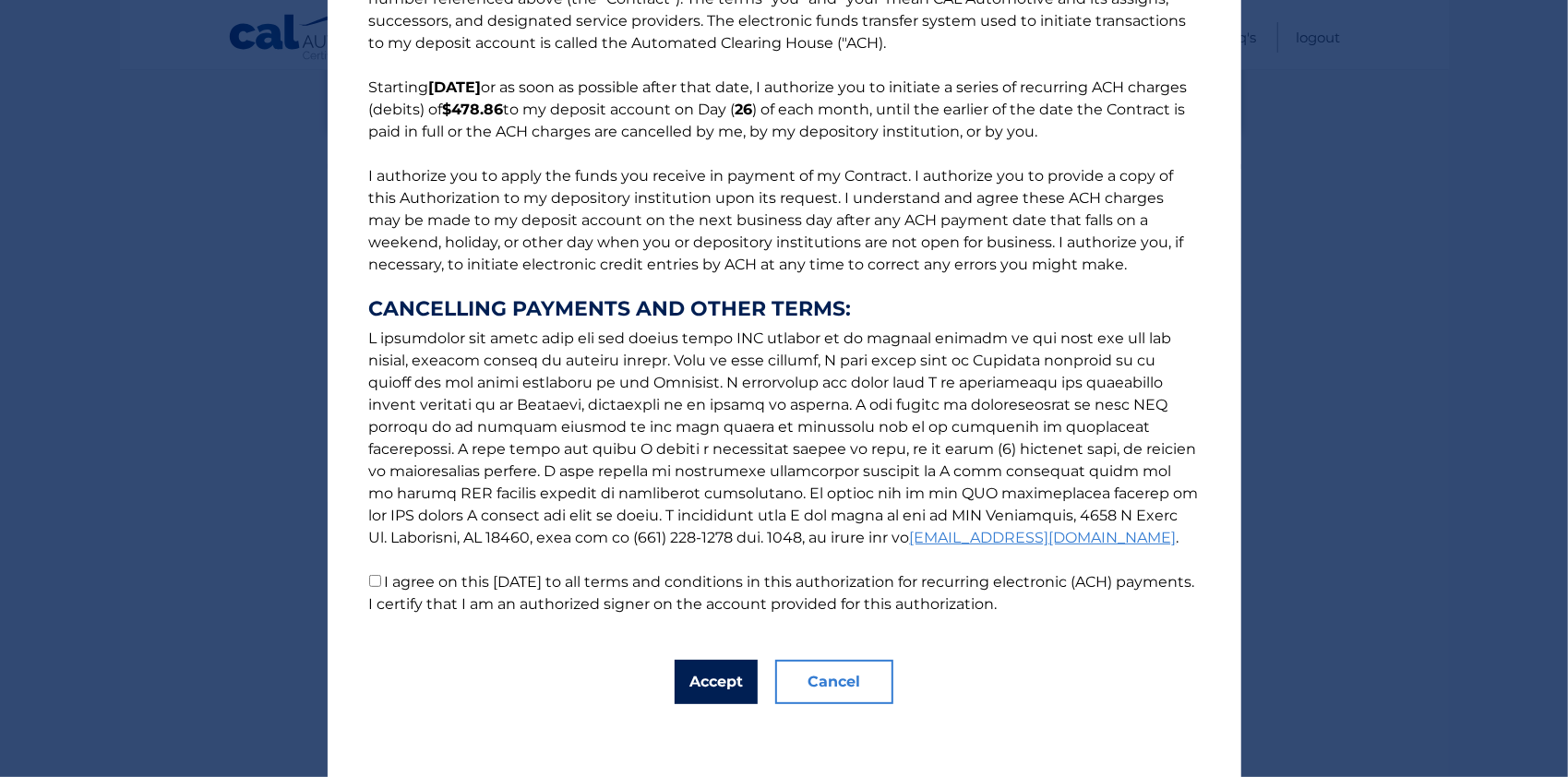
click at [715, 680] on button "Accept" at bounding box center [716, 681] width 83 height 44
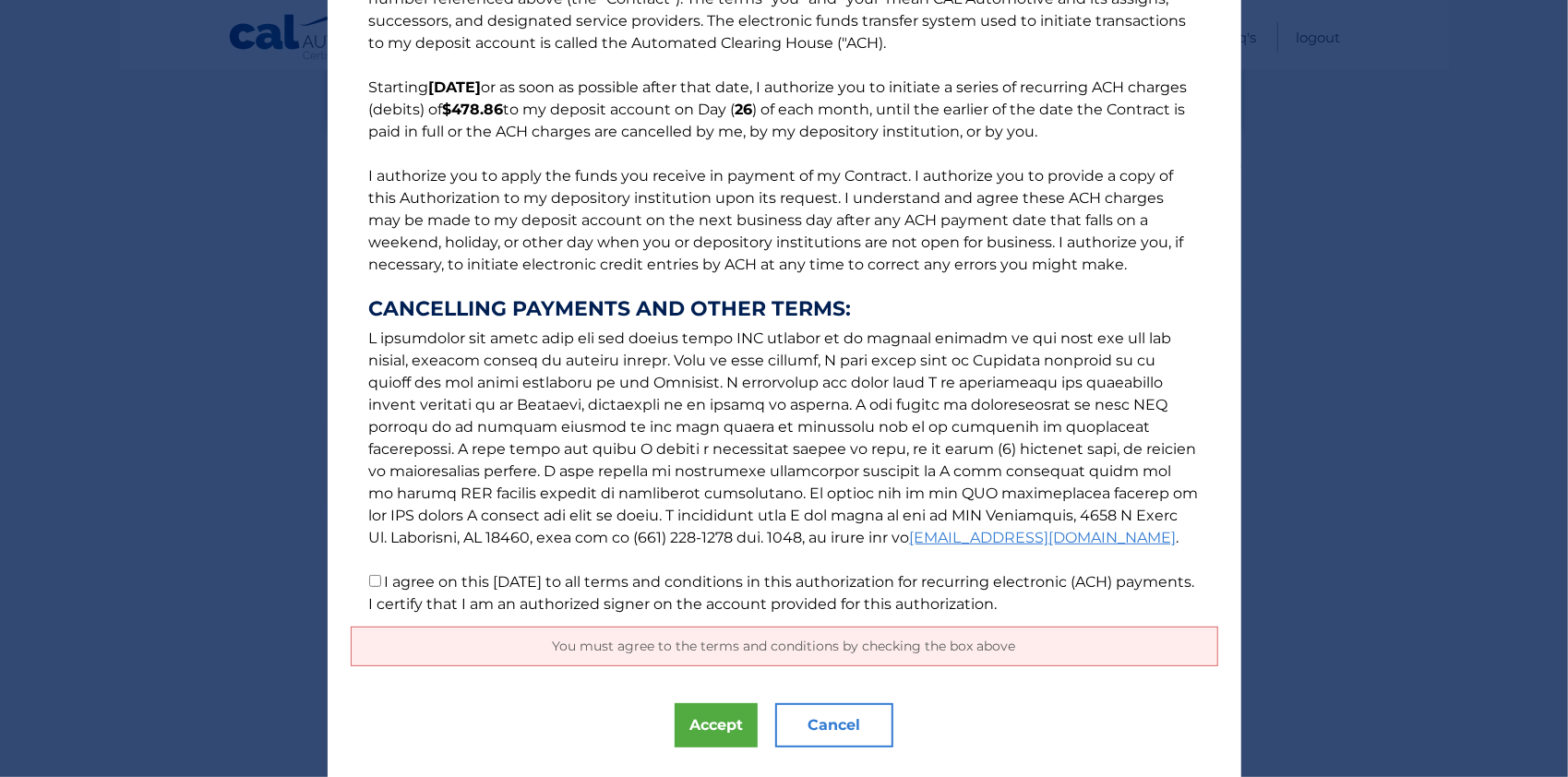
click at [369, 578] on input "I agree on this 10/12/2025 to all terms and conditions in this authorization fo…" at bounding box center [375, 580] width 12 height 12
checkbox input "true"
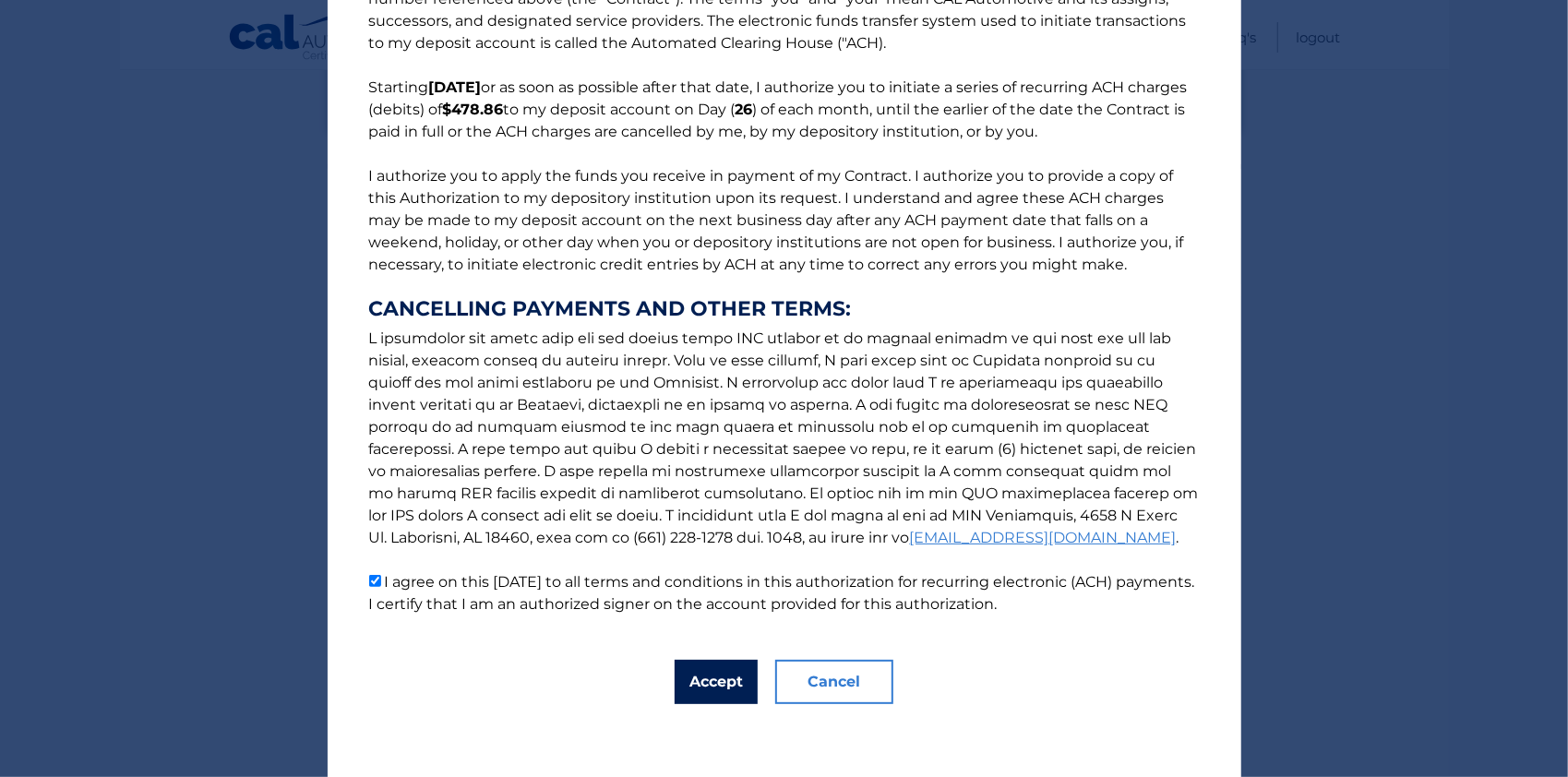
click at [716, 683] on button "Accept" at bounding box center [716, 681] width 83 height 44
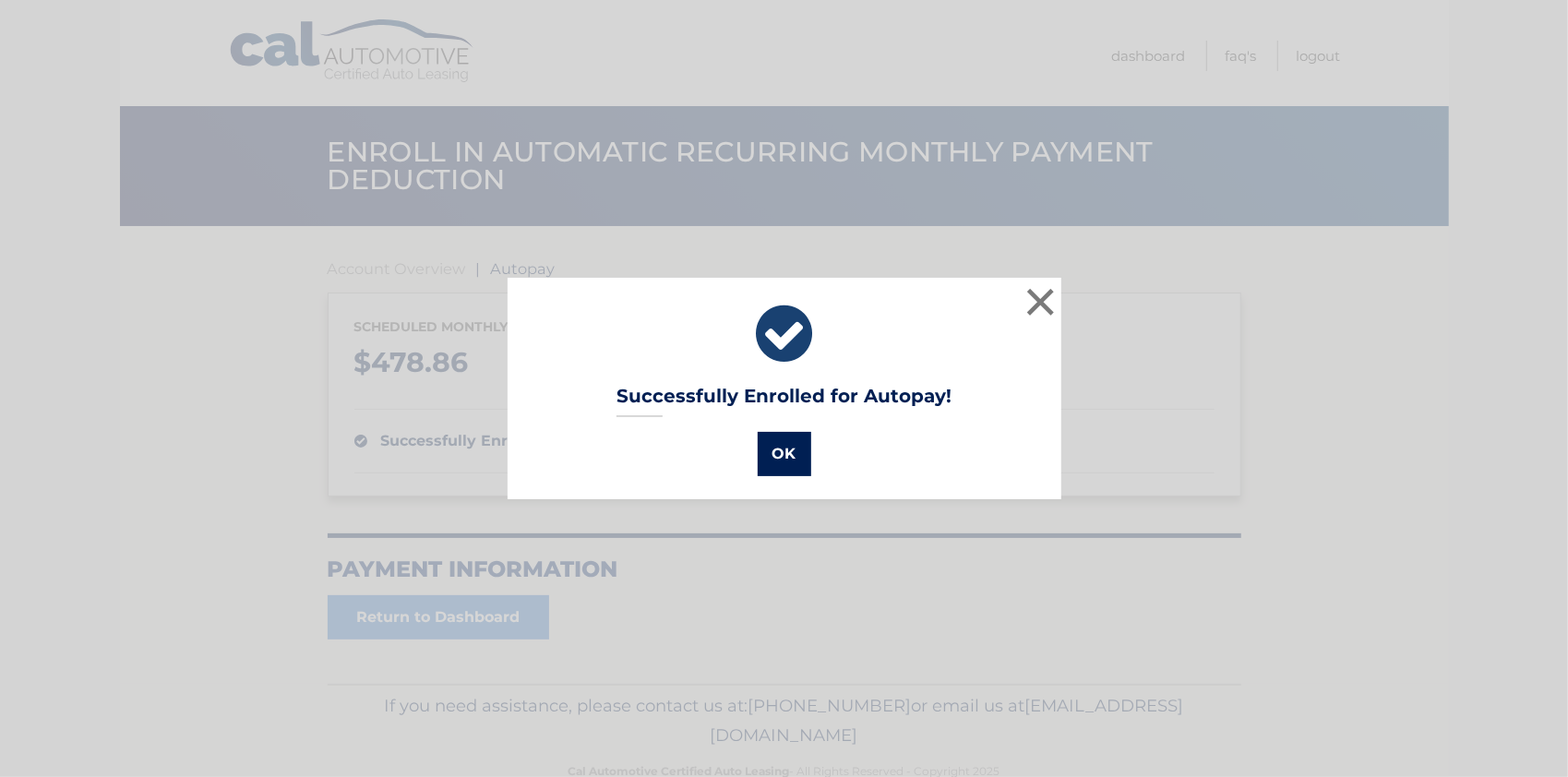
click at [779, 455] on button "OK" at bounding box center [784, 453] width 54 height 44
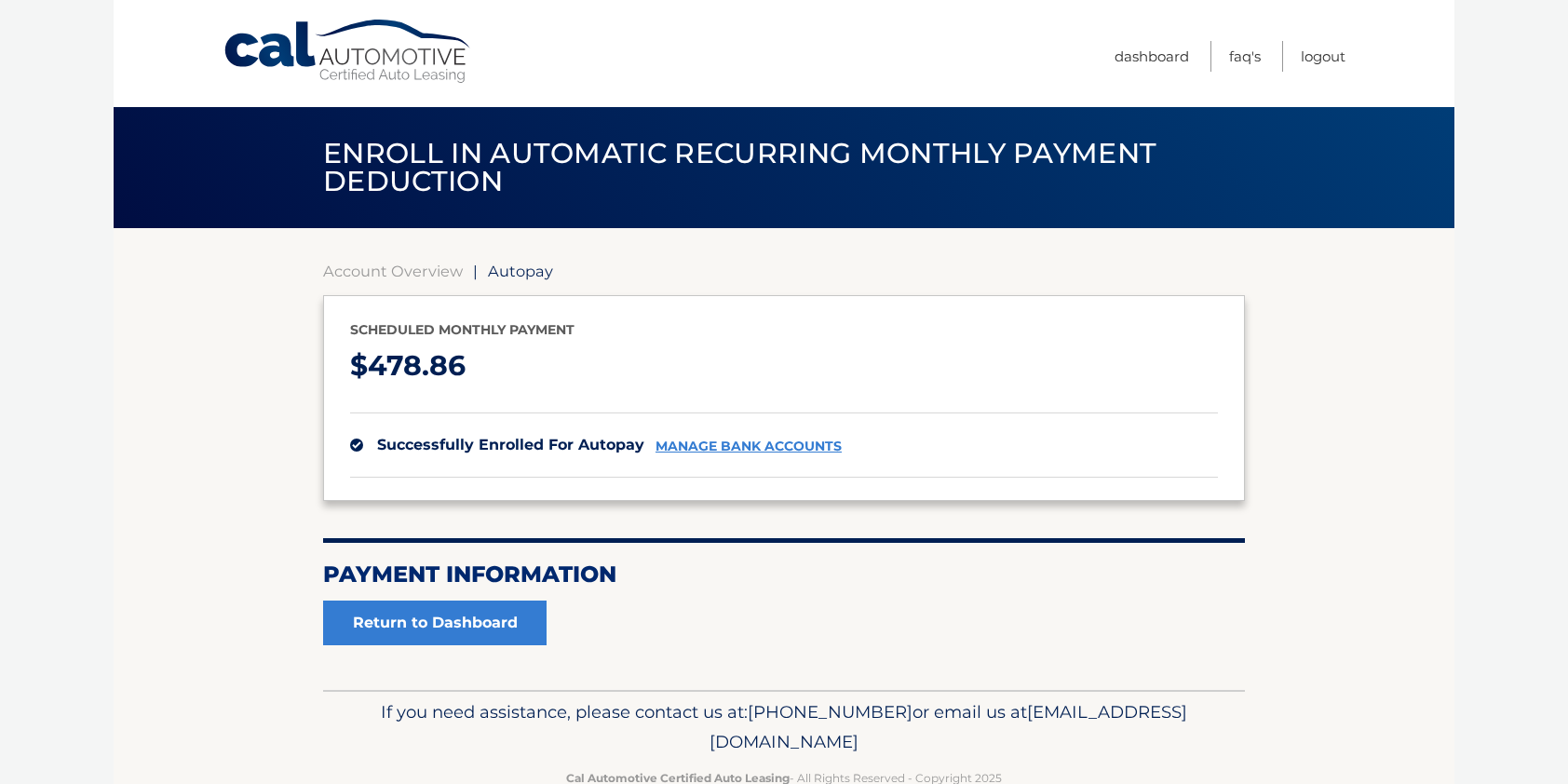
click at [427, 64] on link "Cal Automotive" at bounding box center [348, 52] width 251 height 67
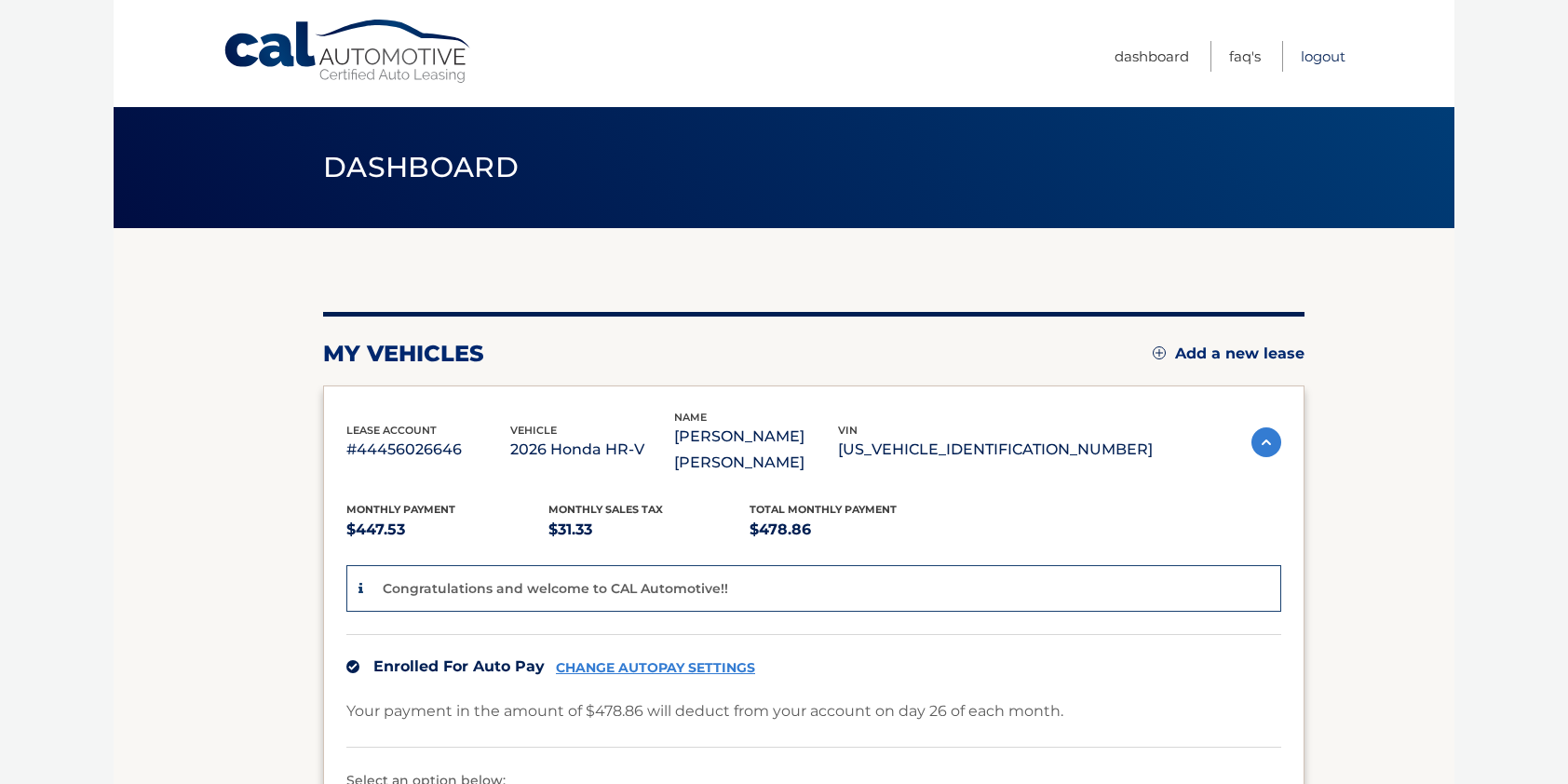
click at [1324, 58] on link "Logout" at bounding box center [1323, 56] width 45 height 30
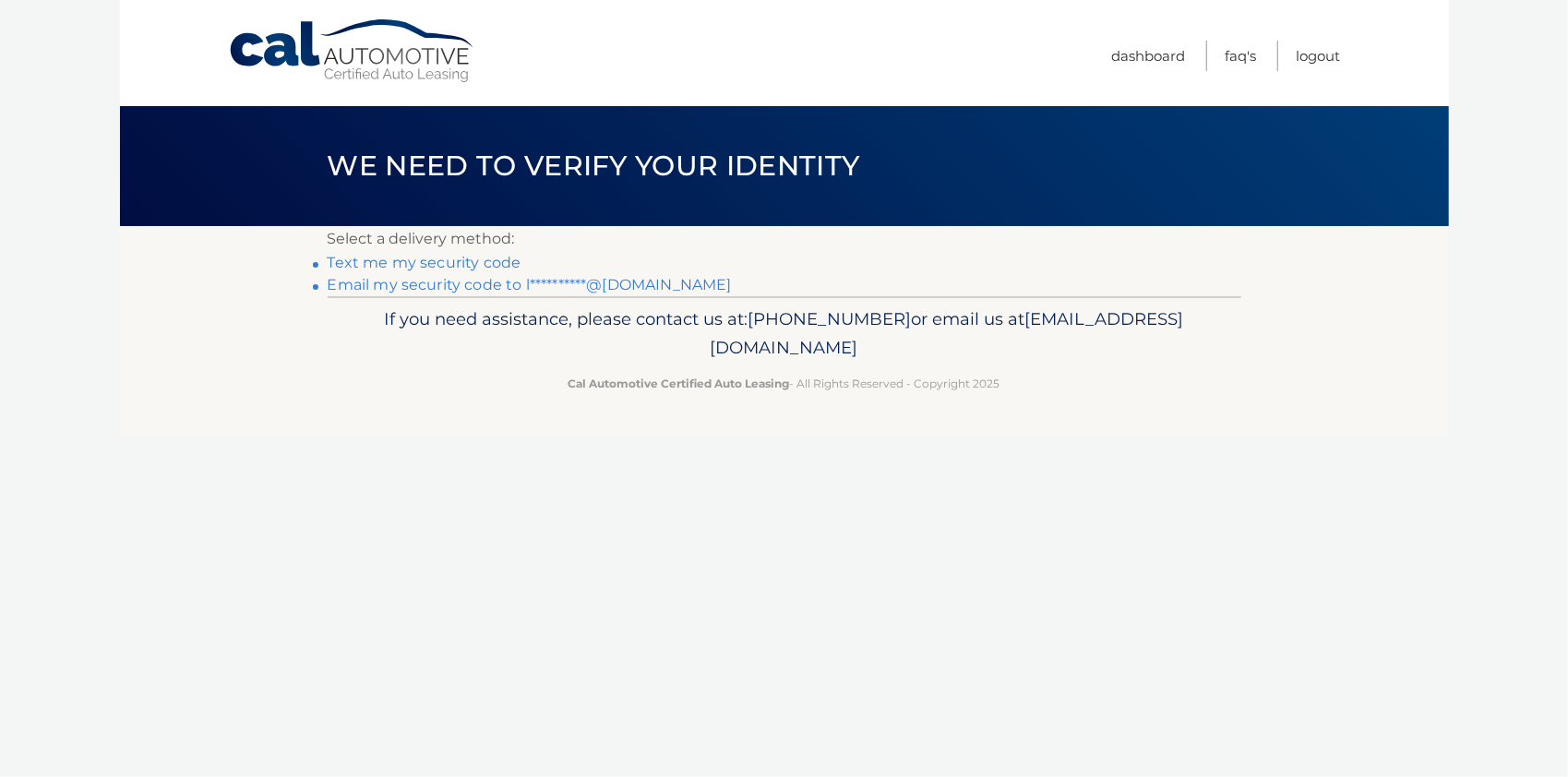
click at [486, 286] on link "**********" at bounding box center [530, 284] width 404 height 18
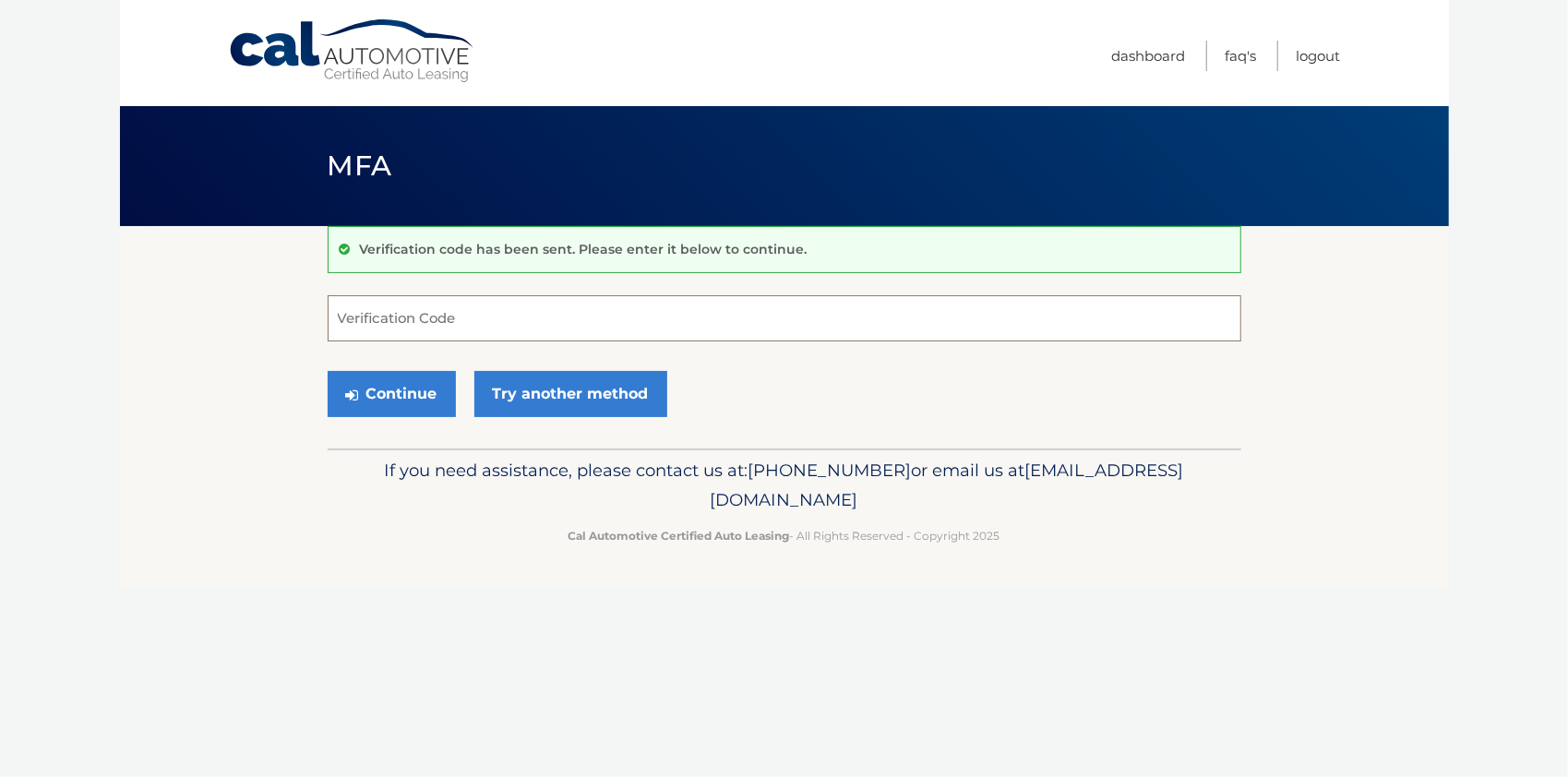
click at [469, 321] on input "Verification Code" at bounding box center [785, 317] width 914 height 46
type input "867869"
click at [402, 393] on button "Continue" at bounding box center [392, 394] width 128 height 46
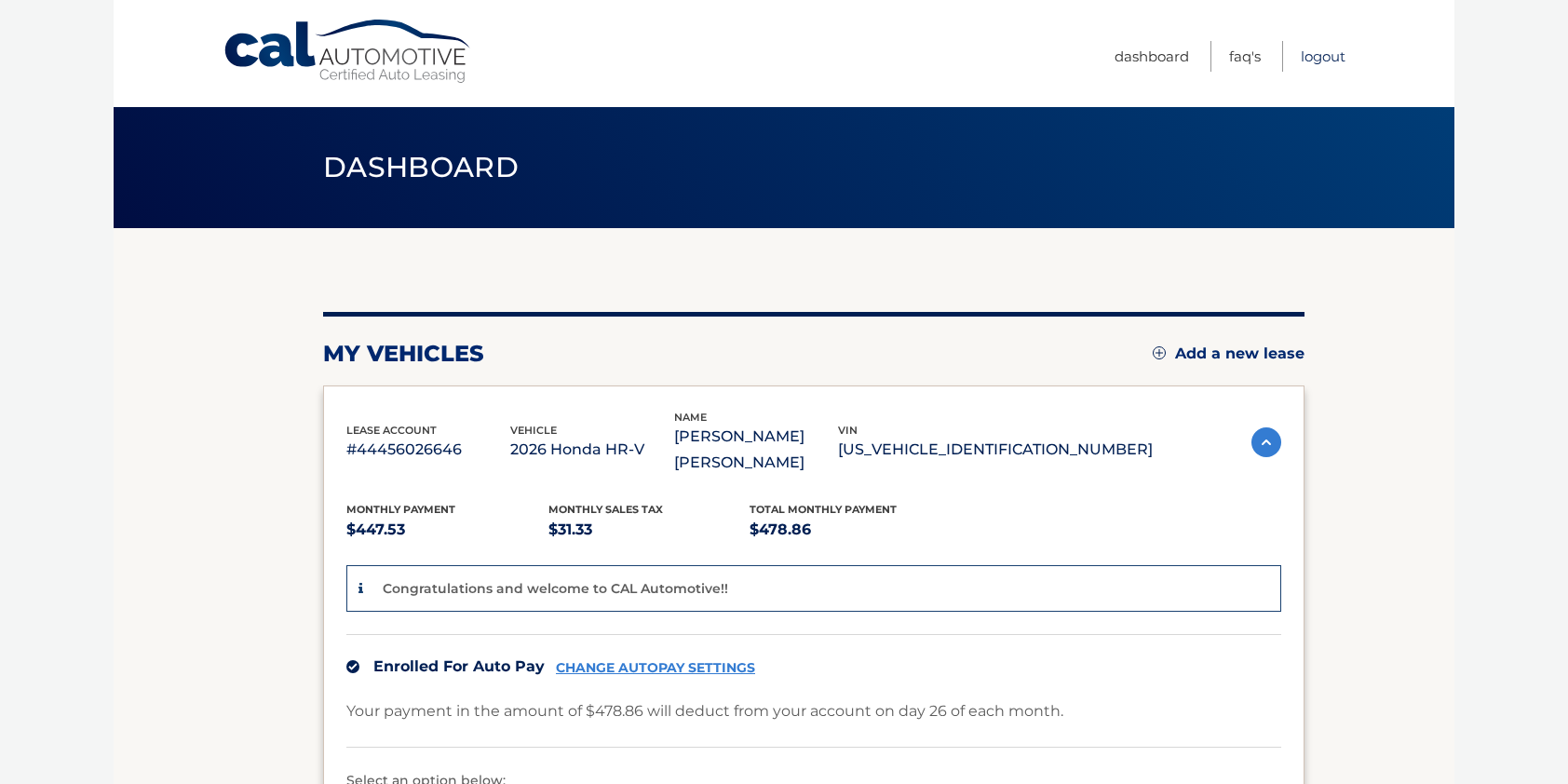
click at [1326, 56] on link "Logout" at bounding box center [1323, 56] width 45 height 30
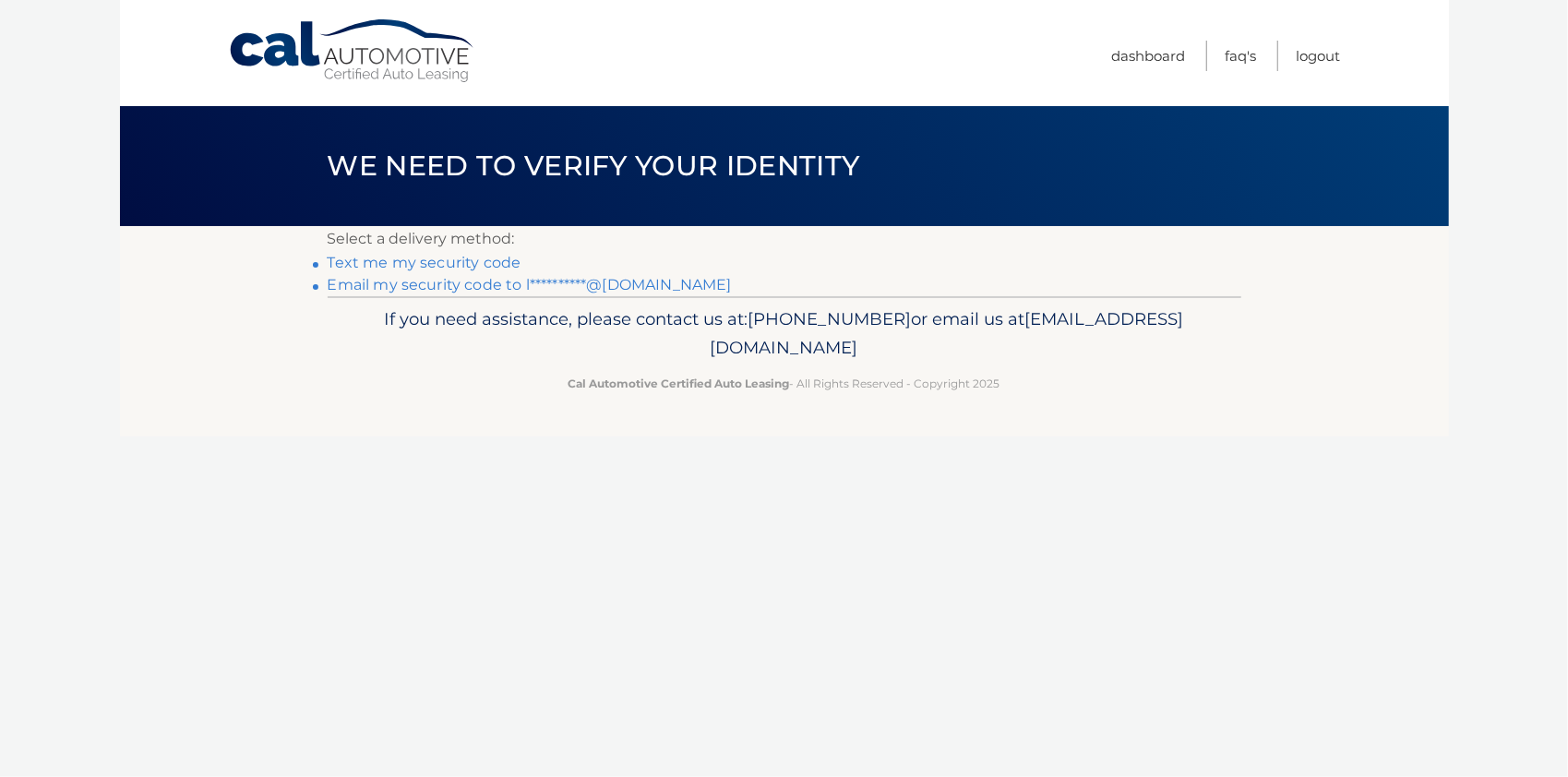
click at [743, 29] on nav "Menu Dashboard FAQ's Logout" at bounding box center [916, 53] width 849 height 106
